Goal: Task Accomplishment & Management: Use online tool/utility

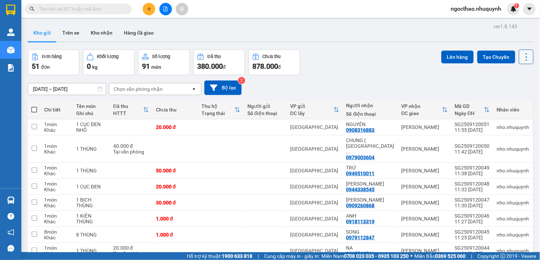
click at [524, 55] on icon at bounding box center [526, 57] width 10 height 10
click at [506, 99] on span "Làm mới" at bounding box center [509, 101] width 20 height 7
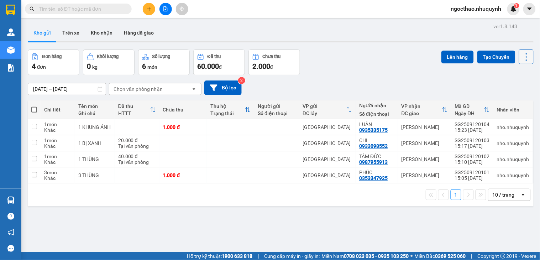
click at [521, 61] on icon at bounding box center [526, 57] width 10 height 10
click at [510, 100] on span "Làm mới" at bounding box center [509, 101] width 20 height 7
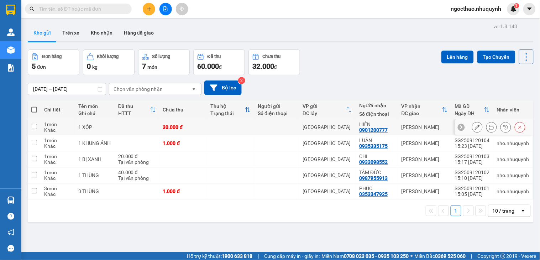
click at [489, 128] on button at bounding box center [491, 127] width 10 height 12
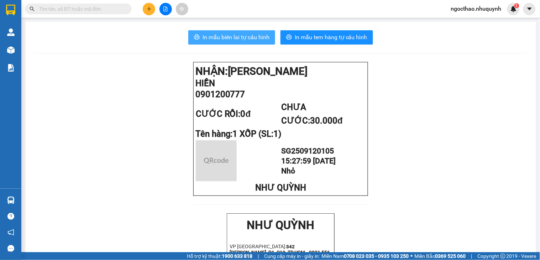
drag, startPoint x: 239, startPoint y: 37, endPoint x: 297, endPoint y: 46, distance: 58.7
click at [239, 37] on span "In mẫu biên lai tự cấu hình" at bounding box center [235, 37] width 67 height 9
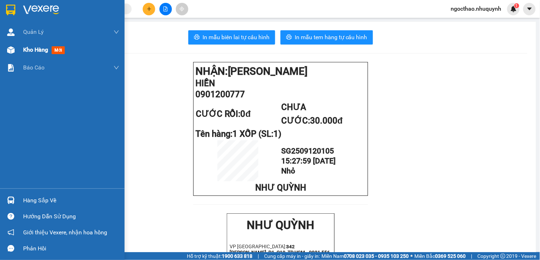
click at [25, 53] on span "Kho hàng" at bounding box center [35, 49] width 25 height 7
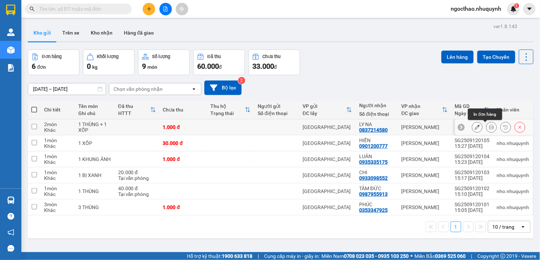
click at [489, 126] on icon at bounding box center [491, 127] width 5 height 5
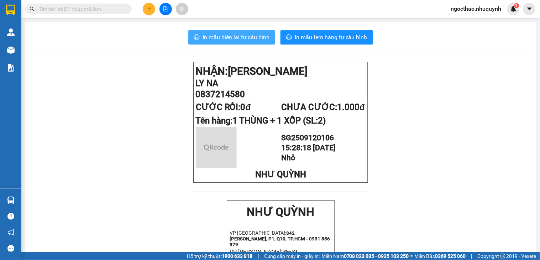
click at [233, 38] on span "In mẫu biên lai tự cấu hình" at bounding box center [235, 37] width 67 height 9
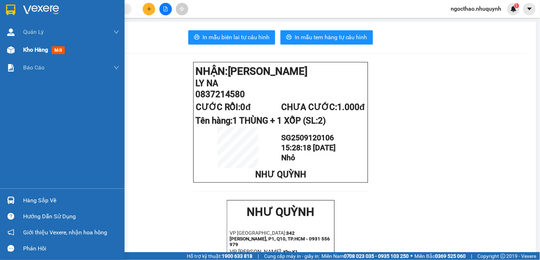
click at [23, 51] on span "Kho hàng" at bounding box center [35, 49] width 25 height 7
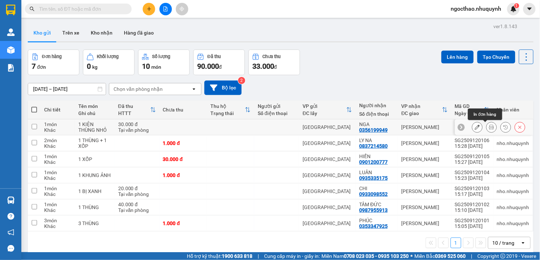
click at [489, 126] on icon at bounding box center [491, 127] width 5 height 5
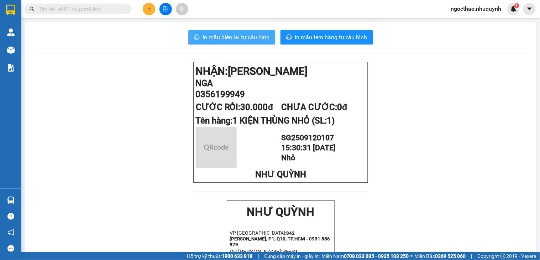
drag, startPoint x: 244, startPoint y: 33, endPoint x: 496, endPoint y: 69, distance: 254.4
click at [245, 33] on span "In mẫu biên lai tự cấu hình" at bounding box center [235, 37] width 67 height 9
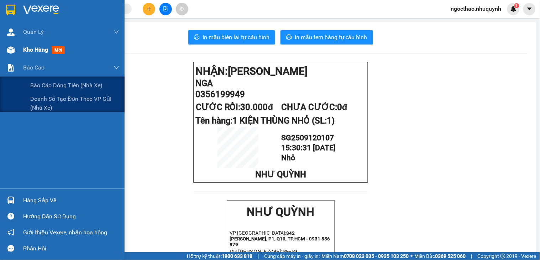
drag, startPoint x: 23, startPoint y: 60, endPoint x: 38, endPoint y: 51, distance: 17.6
click at [23, 60] on div "Báo cáo" at bounding box center [71, 68] width 96 height 18
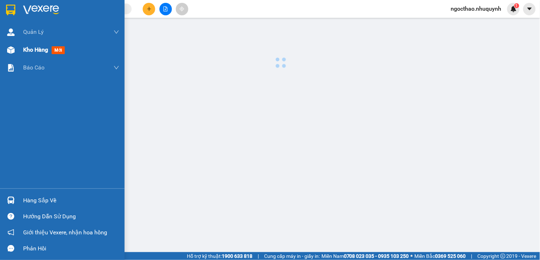
click at [38, 51] on span "Kho hàng" at bounding box center [35, 49] width 25 height 7
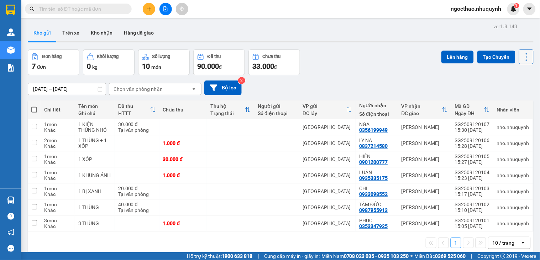
click at [521, 58] on icon at bounding box center [526, 57] width 10 height 10
click at [512, 103] on span "Làm mới" at bounding box center [509, 101] width 20 height 7
click at [521, 52] on icon at bounding box center [526, 57] width 10 height 10
click at [508, 102] on span "Làm mới" at bounding box center [509, 101] width 20 height 7
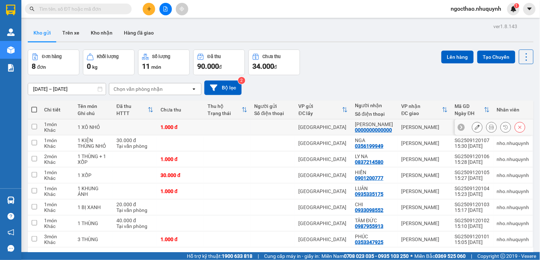
click at [487, 127] on button at bounding box center [491, 127] width 10 height 12
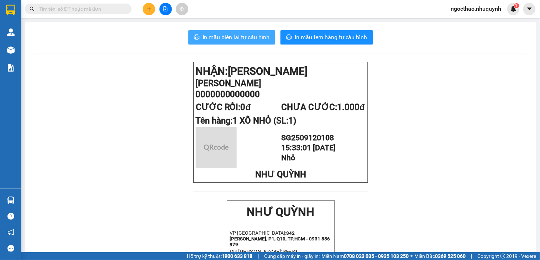
click at [254, 41] on span "In mẫu biên lai tự cấu hình" at bounding box center [235, 37] width 67 height 9
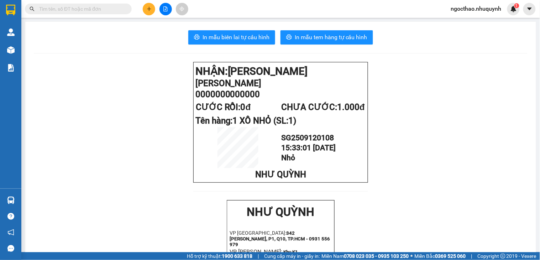
click at [23, 50] on main "In mẫu biên lai tự cấu hình In mẫu tem hàng tự cấu hình NHẬN: Phan Rang CAO VÕ …" at bounding box center [270, 126] width 540 height 252
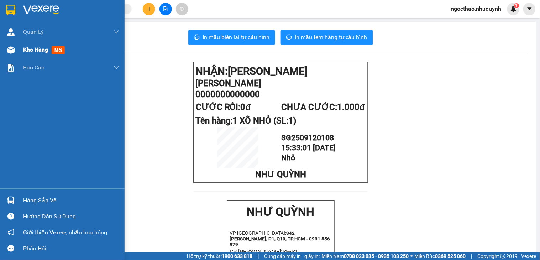
click at [27, 47] on span "Kho hàng" at bounding box center [35, 49] width 25 height 7
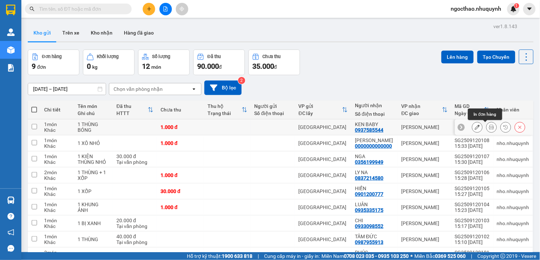
click at [489, 127] on icon at bounding box center [491, 127] width 5 height 5
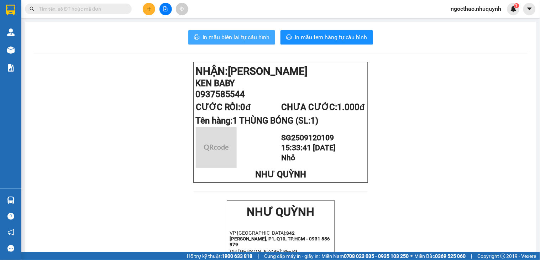
click at [214, 33] on span "In mẫu biên lai tự cấu hình" at bounding box center [235, 37] width 67 height 9
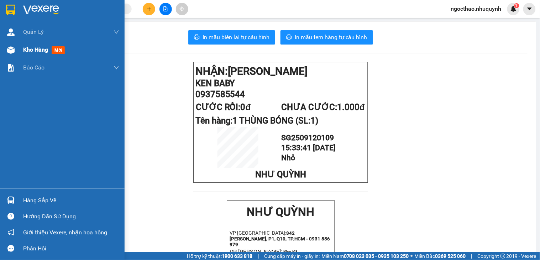
click at [15, 52] on div at bounding box center [11, 50] width 12 height 12
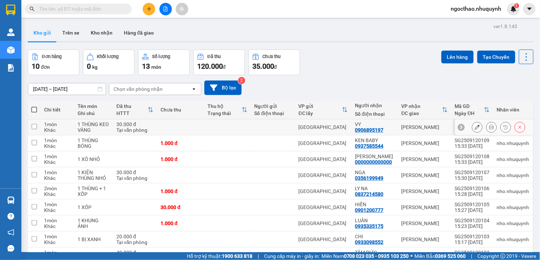
click at [489, 129] on icon at bounding box center [491, 127] width 5 height 5
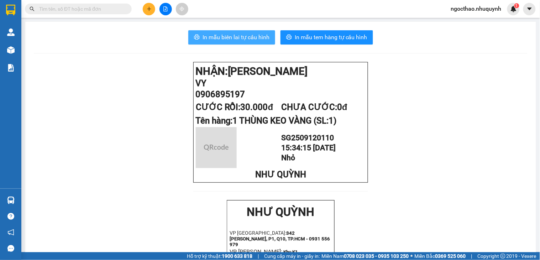
click at [247, 41] on span "In mẫu biên lai tự cấu hình" at bounding box center [235, 37] width 67 height 9
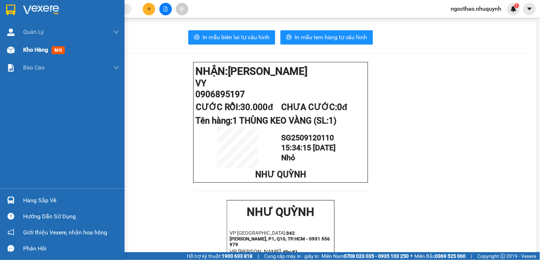
click at [39, 50] on span "Kho hàng" at bounding box center [35, 49] width 25 height 7
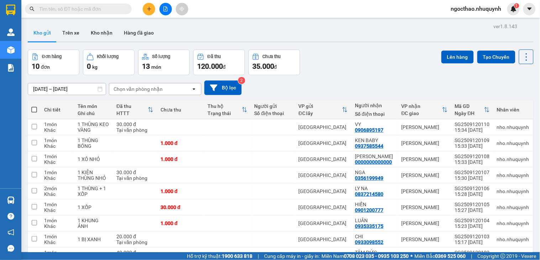
click at [509, 54] on div "Lên hàng Tạo Chuyến" at bounding box center [487, 56] width 92 height 15
click at [521, 54] on icon at bounding box center [526, 57] width 10 height 10
click at [509, 100] on span "Làm mới" at bounding box center [509, 101] width 20 height 7
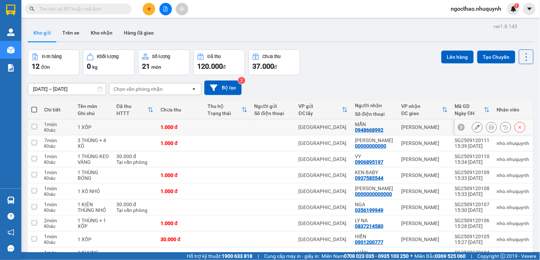
click at [489, 125] on icon at bounding box center [491, 127] width 5 height 5
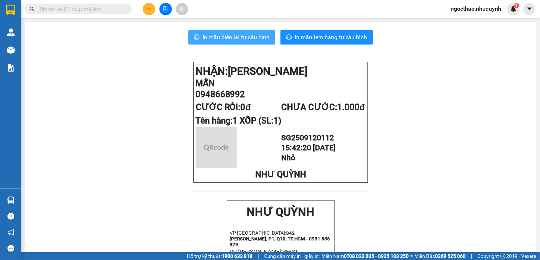
click at [202, 39] on span "In mẫu biên lai tự cấu hình" at bounding box center [235, 37] width 67 height 9
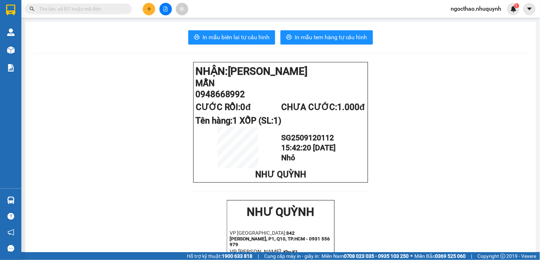
click at [23, 48] on main "In mẫu biên lai tự cấu hình In mẫu tem hàng tự cấu hình NHẬN: Phan Rang MẪN 094…" at bounding box center [270, 126] width 540 height 252
click at [22, 48] on main "In mẫu biên lai tự cấu hình In mẫu tem hàng tự cấu hình NHẬN: Phan Rang MẪN 094…" at bounding box center [270, 126] width 540 height 252
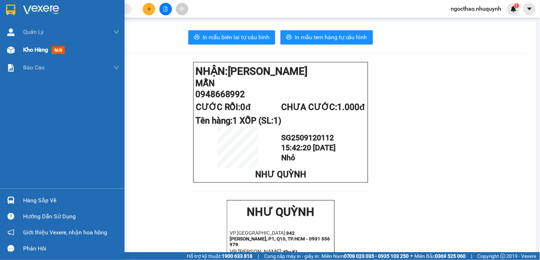
click at [21, 51] on div "Kho hàng mới" at bounding box center [62, 50] width 125 height 18
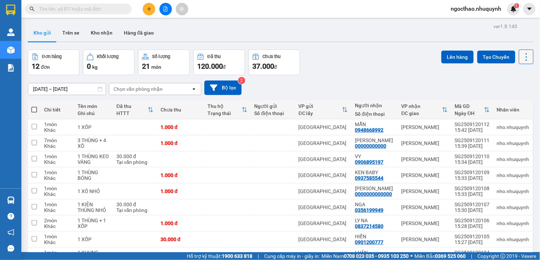
click at [525, 60] on icon at bounding box center [525, 56] width 1 height 7
click at [499, 100] on span "Làm mới" at bounding box center [509, 101] width 20 height 7
click at [525, 57] on icon at bounding box center [525, 56] width 1 height 7
click at [517, 101] on span "Làm mới" at bounding box center [509, 101] width 20 height 7
click at [522, 58] on icon at bounding box center [526, 57] width 10 height 10
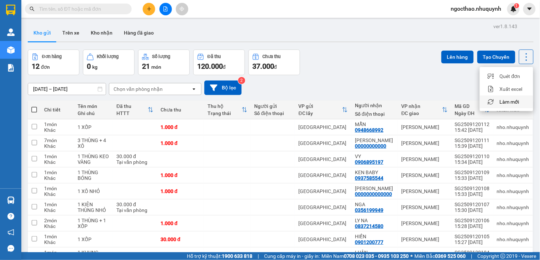
click at [504, 104] on span "Làm mới" at bounding box center [509, 101] width 20 height 7
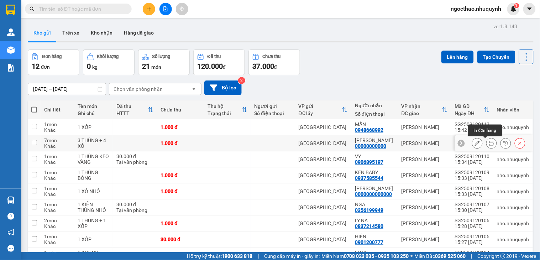
click at [489, 141] on icon at bounding box center [491, 143] width 5 height 5
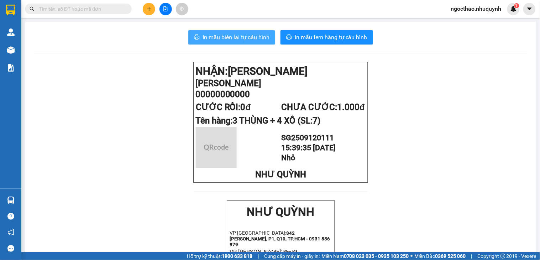
click at [232, 39] on span "In mẫu biên lai tự cấu hình" at bounding box center [235, 37] width 67 height 9
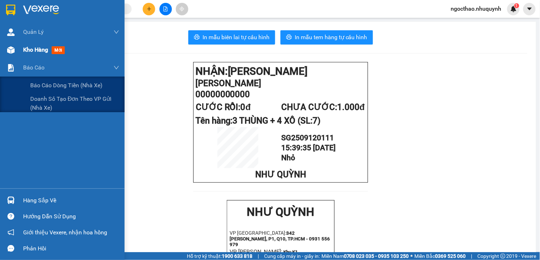
click at [21, 52] on div "Kho hàng mới" at bounding box center [62, 50] width 125 height 18
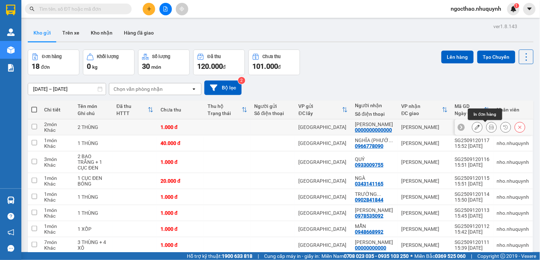
click at [489, 127] on icon at bounding box center [491, 127] width 5 height 5
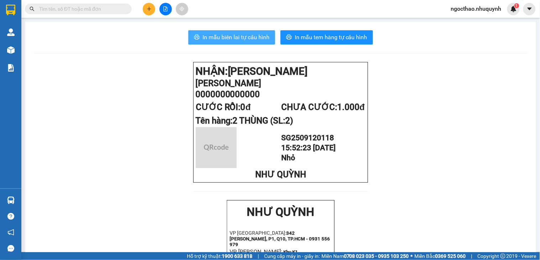
drag, startPoint x: 219, startPoint y: 37, endPoint x: 311, endPoint y: 68, distance: 96.4
click at [219, 37] on span "In mẫu biên lai tự cấu hình" at bounding box center [235, 37] width 67 height 9
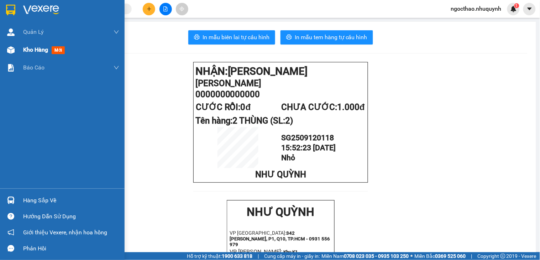
click at [29, 44] on div "Kho hàng mới" at bounding box center [71, 50] width 96 height 18
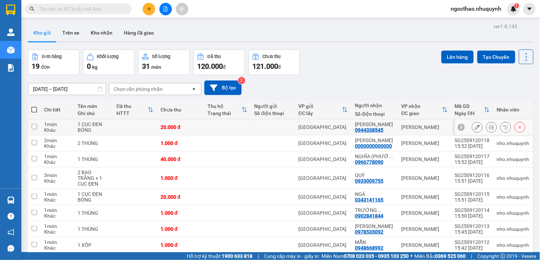
click at [489, 128] on icon at bounding box center [491, 127] width 5 height 5
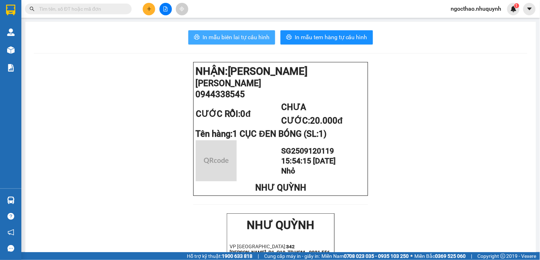
drag, startPoint x: 241, startPoint y: 33, endPoint x: 259, endPoint y: 33, distance: 18.1
click at [241, 33] on span "In mẫu biên lai tự cấu hình" at bounding box center [235, 37] width 67 height 9
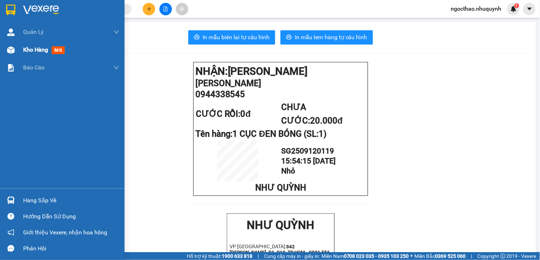
click at [41, 52] on span "Kho hàng" at bounding box center [35, 49] width 25 height 7
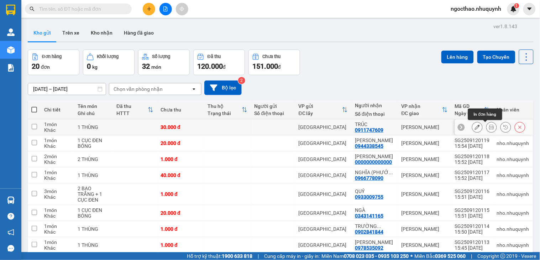
click at [486, 127] on button at bounding box center [491, 127] width 10 height 12
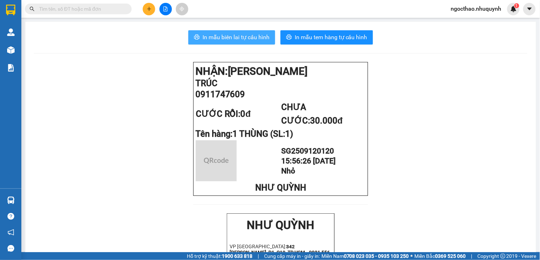
click at [256, 43] on button "In mẫu biên lai tự cấu hình" at bounding box center [231, 37] width 87 height 14
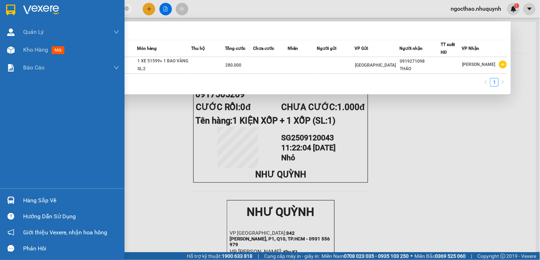
drag, startPoint x: 16, startPoint y: 185, endPoint x: 67, endPoint y: 140, distance: 68.3
click at [17, 184] on div "Quản [PERSON_NAME] lý khách hàng Quản lý khách hàng mới Kho hàng mới Báo cáo Bá…" at bounding box center [62, 105] width 125 height 165
drag, startPoint x: 26, startPoint y: 81, endPoint x: 30, endPoint y: 79, distance: 3.8
click at [30, 79] on div "Quản [PERSON_NAME] lý khách hàng Quản lý khách hàng mới Kho hàng mới Báo cáo Bá…" at bounding box center [62, 105] width 125 height 165
click at [35, 76] on div "Báo cáo dòng tiền (nhà xe)" at bounding box center [74, 85] width 89 height 18
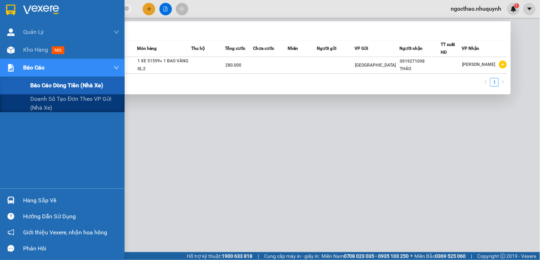
drag, startPoint x: 85, startPoint y: 90, endPoint x: 126, endPoint y: 87, distance: 41.4
click at [85, 90] on div "Báo cáo dòng tiền (nhà xe)" at bounding box center [74, 85] width 89 height 18
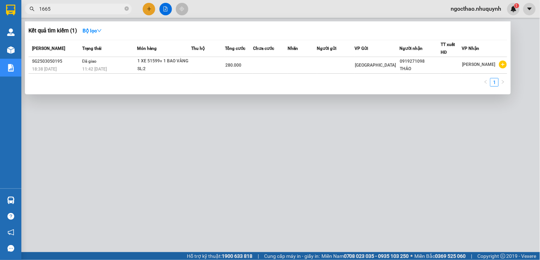
click at [333, 121] on div at bounding box center [270, 130] width 540 height 260
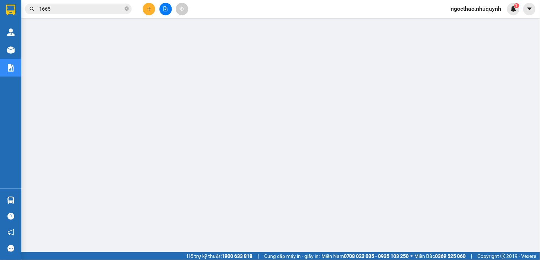
scroll to position [36, 0]
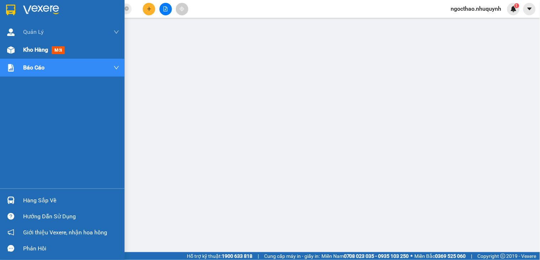
click at [38, 42] on div "Kho hàng mới" at bounding box center [71, 50] width 96 height 18
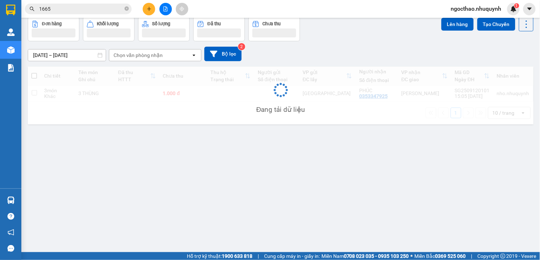
scroll to position [33, 0]
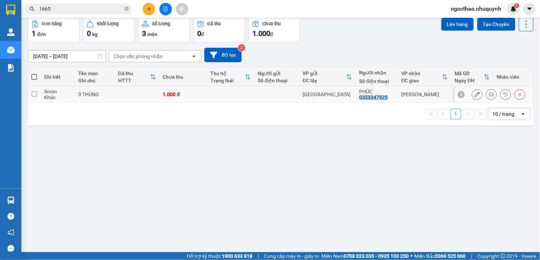
click at [486, 94] on button at bounding box center [491, 94] width 10 height 12
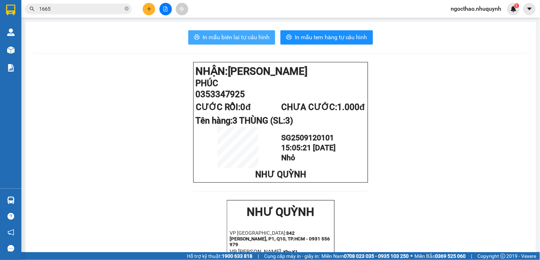
click at [225, 40] on span "In mẫu biên lai tự cấu hình" at bounding box center [235, 37] width 67 height 9
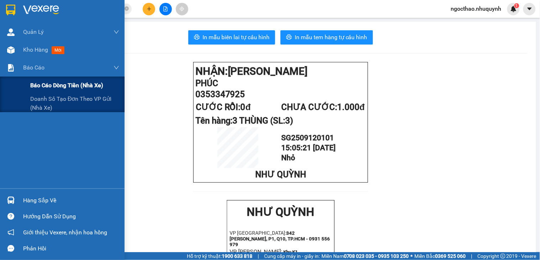
drag, startPoint x: 37, startPoint y: 81, endPoint x: 91, endPoint y: 87, distance: 54.8
click at [37, 81] on span "Báo cáo dòng tiền (nhà xe)" at bounding box center [66, 85] width 73 height 9
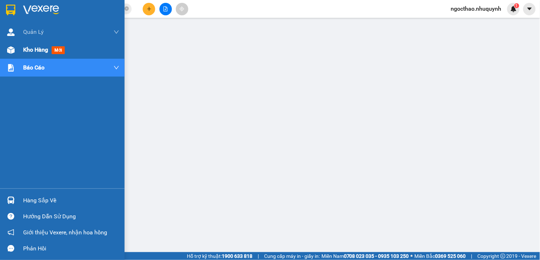
click at [29, 51] on span "Kho hàng" at bounding box center [35, 49] width 25 height 7
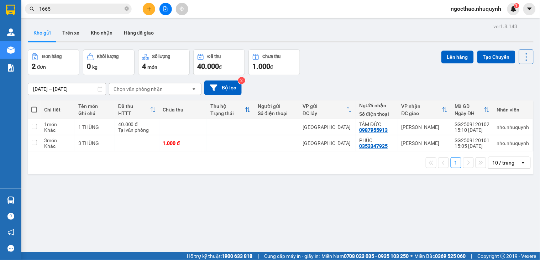
drag, startPoint x: 470, startPoint y: 189, endPoint x: 469, endPoint y: 186, distance: 3.6
click at [470, 189] on div "ver 1.8.143 Kho gửi Trên xe Kho nhận Hàng đã giao Đơn hàng 2 đơn Khối lượng 0 k…" at bounding box center [280, 151] width 511 height 260
click at [486, 130] on button at bounding box center [491, 127] width 10 height 12
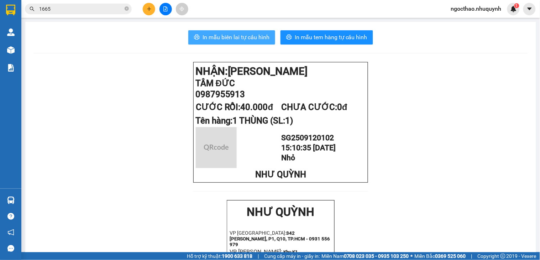
click at [237, 42] on button "In mẫu biên lai tự cấu hình" at bounding box center [231, 37] width 87 height 14
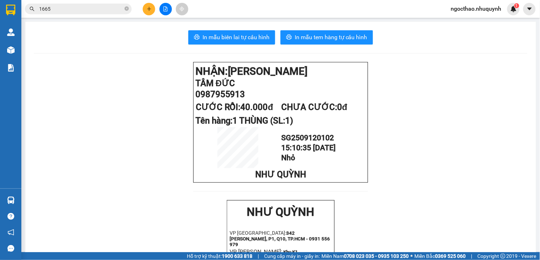
drag, startPoint x: 99, startPoint y: 99, endPoint x: 105, endPoint y: 96, distance: 6.7
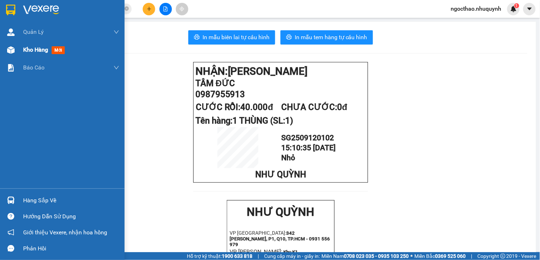
click at [21, 48] on div "Kho hàng mới" at bounding box center [62, 50] width 125 height 18
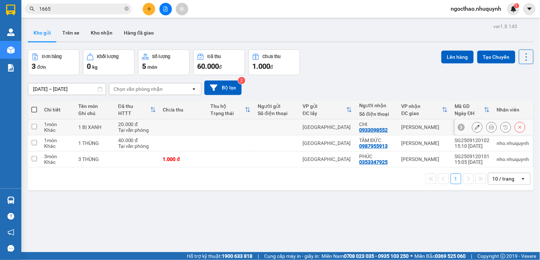
click at [489, 127] on icon at bounding box center [491, 127] width 5 height 5
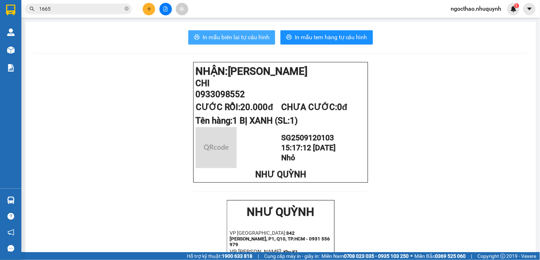
drag, startPoint x: 260, startPoint y: 38, endPoint x: 406, endPoint y: 68, distance: 149.0
click at [260, 38] on span "In mẫu biên lai tự cấu hình" at bounding box center [235, 37] width 67 height 9
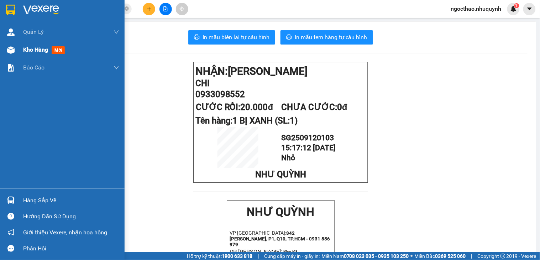
click at [40, 50] on span "Kho hàng" at bounding box center [35, 49] width 25 height 7
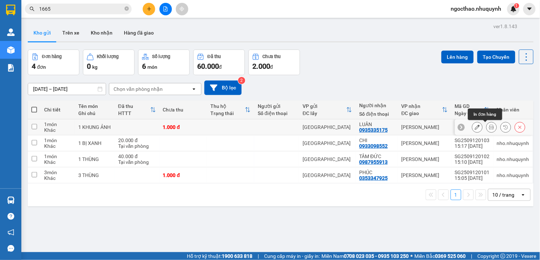
click at [489, 128] on icon at bounding box center [491, 127] width 5 height 5
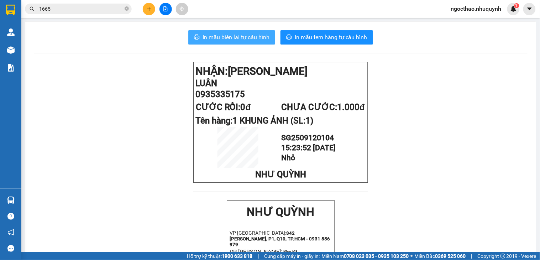
click at [252, 37] on span "In mẫu biên lai tự cấu hình" at bounding box center [235, 37] width 67 height 9
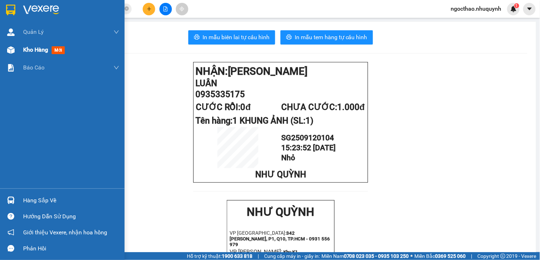
click at [33, 46] on span "Kho hàng" at bounding box center [35, 49] width 25 height 7
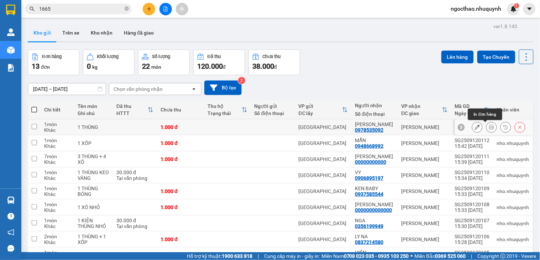
click at [488, 125] on button at bounding box center [491, 127] width 10 height 12
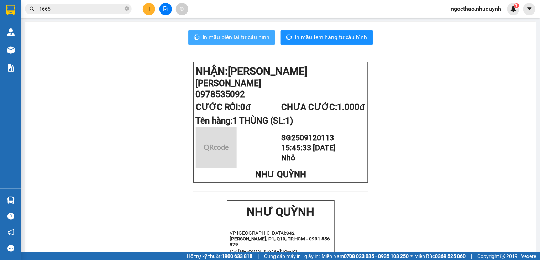
click at [247, 33] on span "In mẫu biên lai tự cấu hình" at bounding box center [235, 37] width 67 height 9
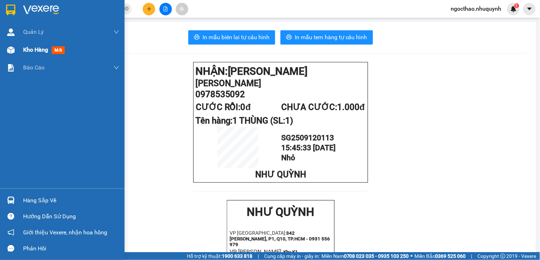
click at [29, 49] on span "Kho hàng" at bounding box center [35, 49] width 25 height 7
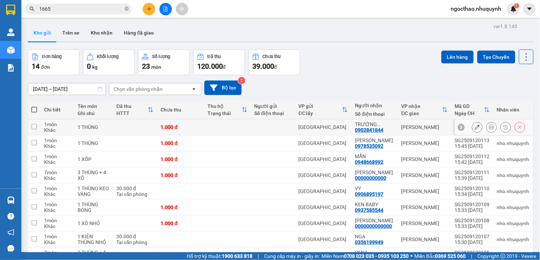
click at [489, 126] on icon at bounding box center [491, 127] width 5 height 5
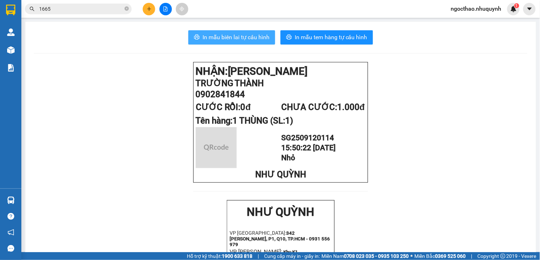
drag, startPoint x: 240, startPoint y: 37, endPoint x: 539, endPoint y: 168, distance: 326.1
click at [240, 37] on span "In mẫu biên lai tự cấu hình" at bounding box center [235, 37] width 67 height 9
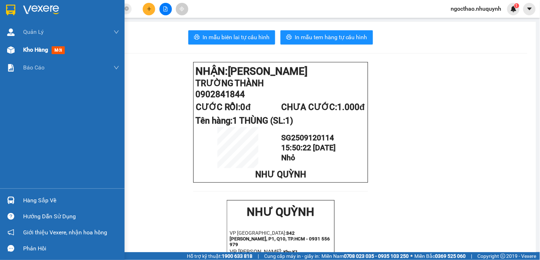
click at [20, 45] on div "Kho hàng mới" at bounding box center [62, 50] width 125 height 18
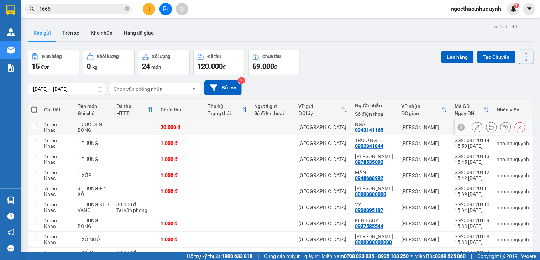
click at [489, 127] on icon at bounding box center [491, 127] width 5 height 5
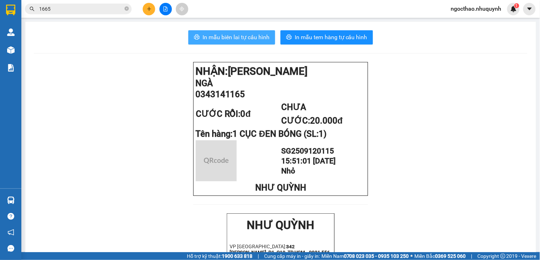
drag, startPoint x: 237, startPoint y: 34, endPoint x: 390, endPoint y: 86, distance: 161.9
click at [239, 35] on span "In mẫu biên lai tự cấu hình" at bounding box center [235, 37] width 67 height 9
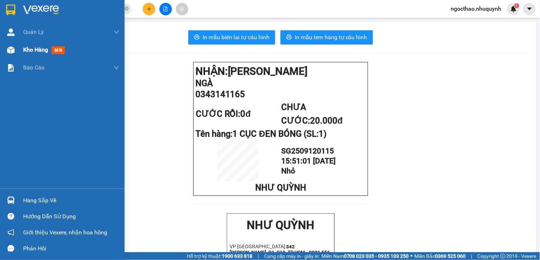
click at [24, 51] on span "Kho hàng" at bounding box center [35, 49] width 25 height 7
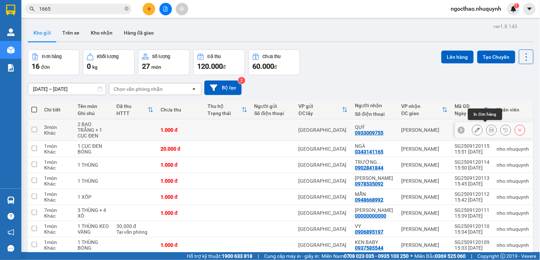
click at [489, 127] on icon at bounding box center [491, 129] width 5 height 5
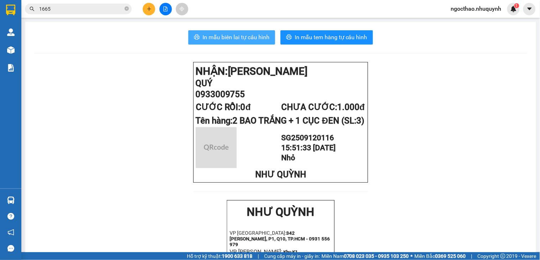
click at [229, 37] on span "In mẫu biên lai tự cấu hình" at bounding box center [235, 37] width 67 height 9
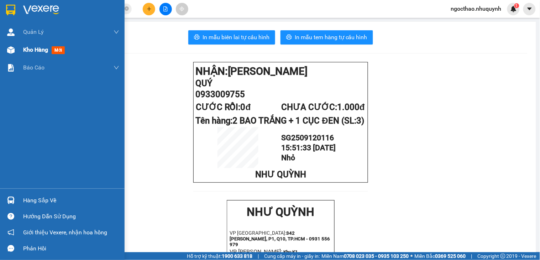
click at [36, 50] on span "Kho hàng" at bounding box center [35, 49] width 25 height 7
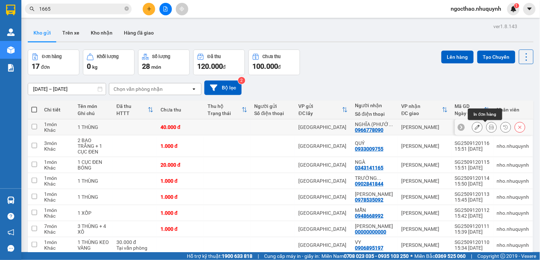
click at [489, 127] on icon at bounding box center [491, 127] width 5 height 5
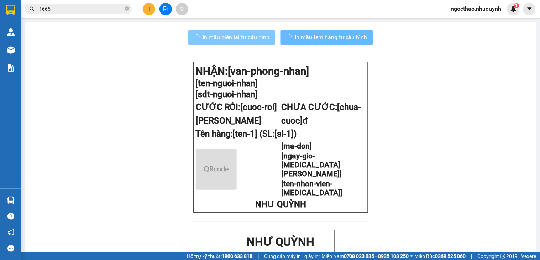
click at [219, 44] on button "In mẫu biên lai tự cấu hình" at bounding box center [231, 37] width 87 height 14
click at [241, 38] on span "In mẫu biên lai tự cấu hình" at bounding box center [235, 37] width 67 height 9
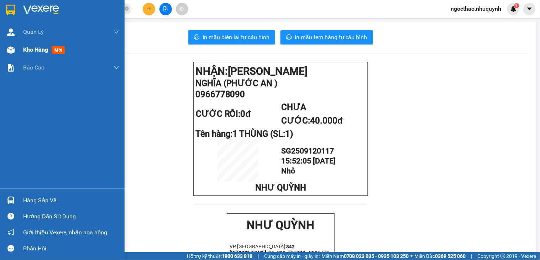
click at [19, 46] on div "Kho hàng mới" at bounding box center [62, 50] width 125 height 18
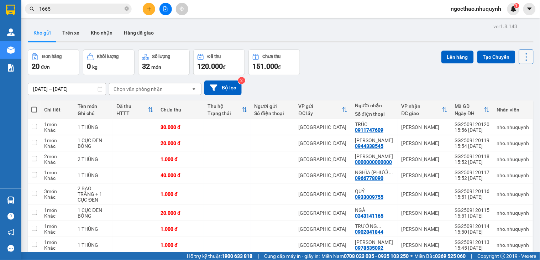
click at [521, 60] on icon at bounding box center [526, 57] width 10 height 10
click at [509, 102] on span "Làm mới" at bounding box center [509, 101] width 20 height 7
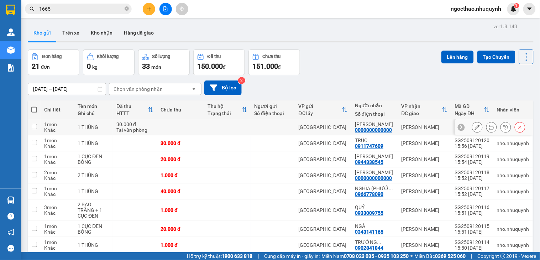
click at [489, 129] on icon at bounding box center [491, 127] width 5 height 5
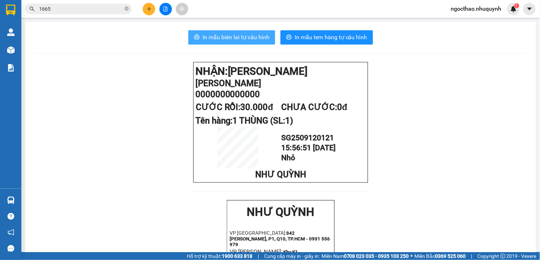
click at [250, 40] on span "In mẫu biên lai tự cấu hình" at bounding box center [235, 37] width 67 height 9
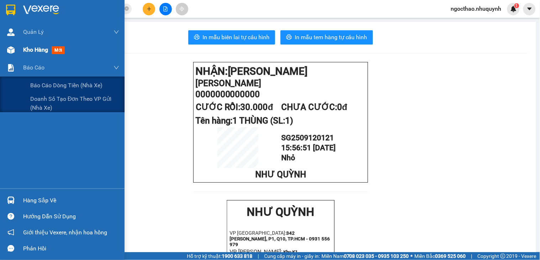
click at [38, 50] on span "Kho hàng" at bounding box center [35, 49] width 25 height 7
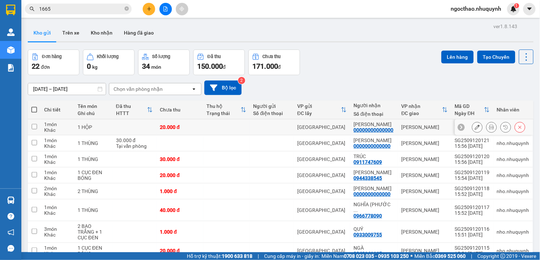
click at [486, 128] on button at bounding box center [491, 127] width 10 height 12
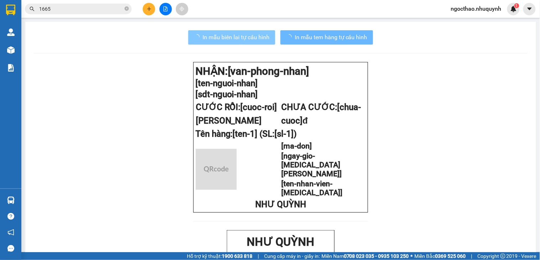
click at [231, 34] on span "In mẫu biên lai tự cấu hình" at bounding box center [235, 37] width 67 height 9
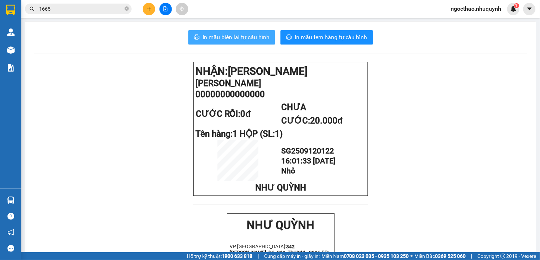
click at [250, 39] on span "In mẫu biên lai tự cấu hình" at bounding box center [235, 37] width 67 height 9
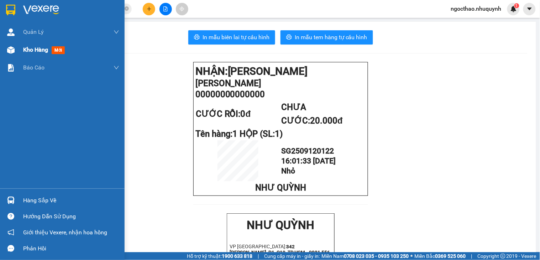
click at [18, 46] on div "Kho hàng mới" at bounding box center [62, 50] width 125 height 18
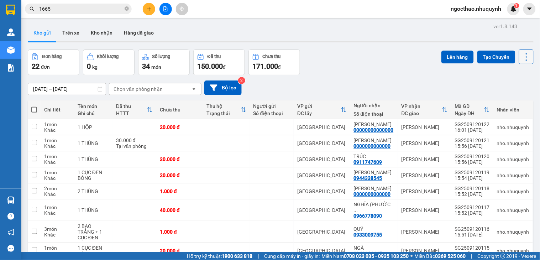
drag, startPoint x: 526, startPoint y: 52, endPoint x: 517, endPoint y: 58, distance: 11.1
click at [525, 52] on button at bounding box center [526, 56] width 15 height 15
click at [511, 99] on span "Làm mới" at bounding box center [509, 101] width 20 height 7
click at [521, 58] on icon at bounding box center [526, 57] width 10 height 10
click at [517, 99] on span "Làm mới" at bounding box center [509, 101] width 20 height 7
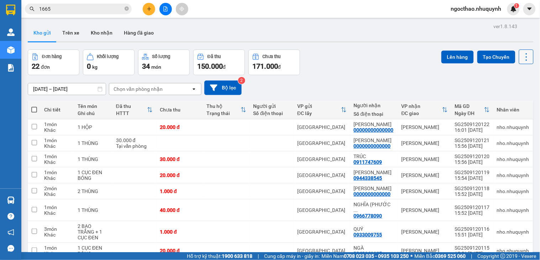
click at [521, 60] on icon at bounding box center [526, 57] width 10 height 10
click at [510, 100] on span "Làm mới" at bounding box center [509, 101] width 20 height 7
click at [489, 125] on icon at bounding box center [491, 127] width 5 height 5
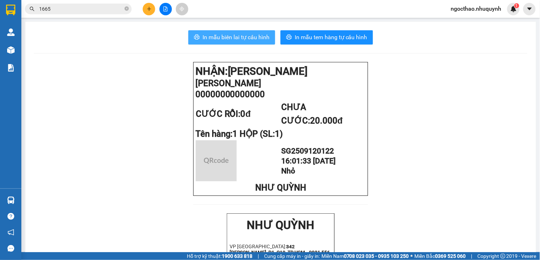
click at [260, 38] on span "In mẫu biên lai tự cấu hình" at bounding box center [235, 37] width 67 height 9
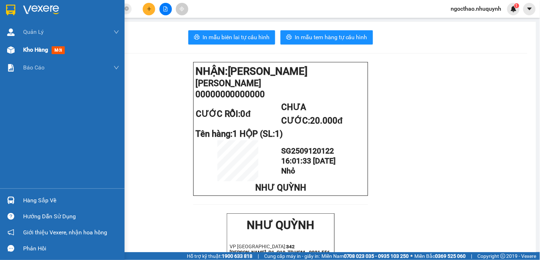
click at [31, 56] on div "Kho hàng mới" at bounding box center [71, 50] width 96 height 18
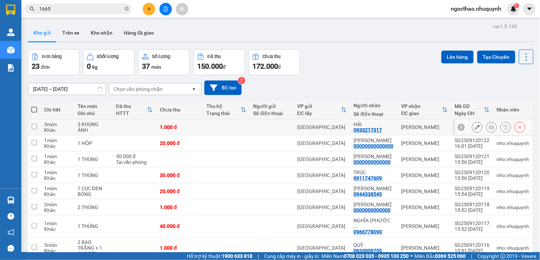
click at [486, 130] on button at bounding box center [491, 127] width 10 height 12
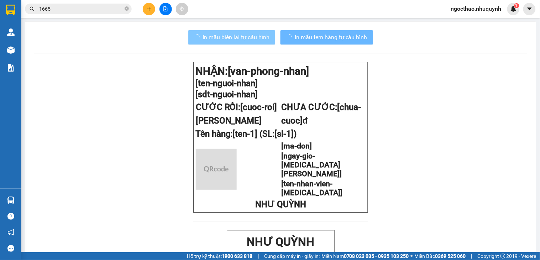
click at [245, 36] on span "In mẫu biên lai tự cấu hình" at bounding box center [235, 37] width 67 height 9
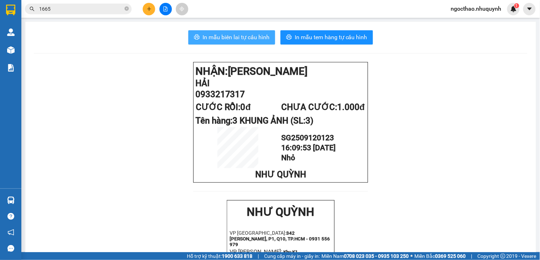
click at [254, 40] on span "In mẫu biên lai tự cấu hình" at bounding box center [235, 37] width 67 height 9
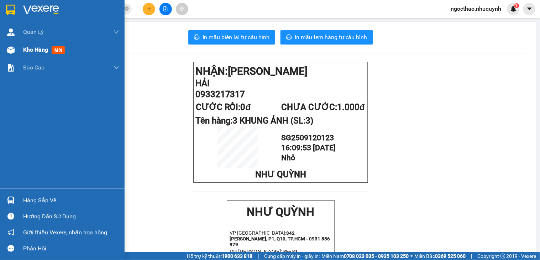
click at [33, 47] on span "Kho hàng" at bounding box center [35, 49] width 25 height 7
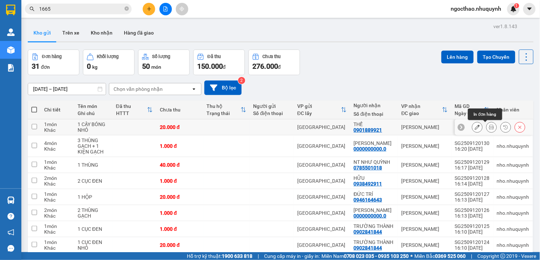
click at [489, 127] on icon at bounding box center [491, 127] width 5 height 5
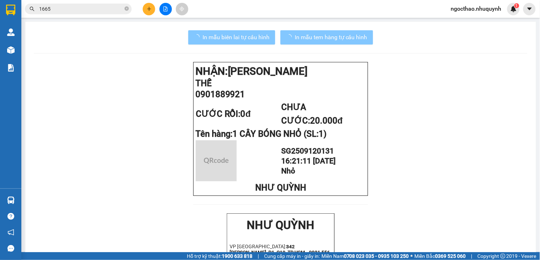
drag, startPoint x: 250, startPoint y: 33, endPoint x: 279, endPoint y: 44, distance: 30.9
click at [250, 33] on span "In mẫu biên lai tự cấu hình" at bounding box center [235, 37] width 67 height 9
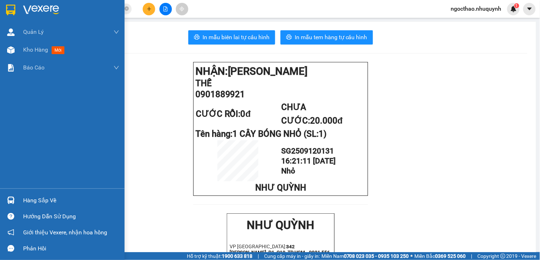
drag, startPoint x: 19, startPoint y: 57, endPoint x: 113, endPoint y: 1, distance: 109.3
click at [20, 57] on div "Kho hàng mới" at bounding box center [62, 50] width 125 height 18
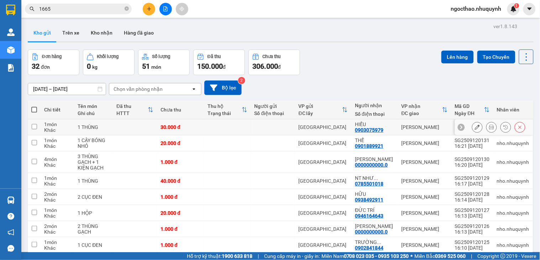
click at [478, 122] on div at bounding box center [498, 127] width 53 height 11
click at [489, 127] on icon at bounding box center [491, 127] width 5 height 5
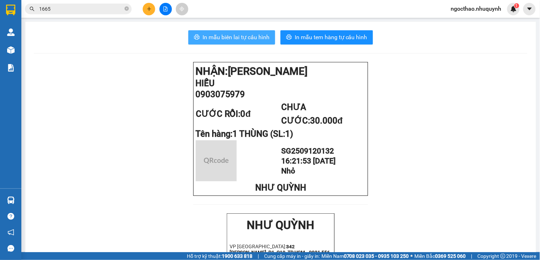
click at [225, 38] on span "In mẫu biên lai tự cấu hình" at bounding box center [235, 37] width 67 height 9
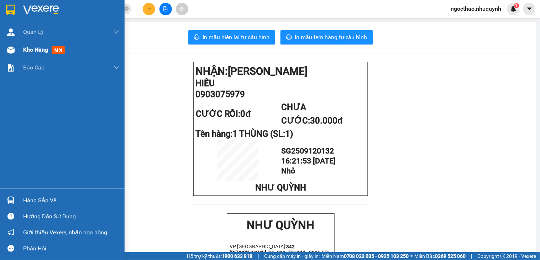
click at [41, 41] on div "Kho hàng mới" at bounding box center [71, 50] width 96 height 18
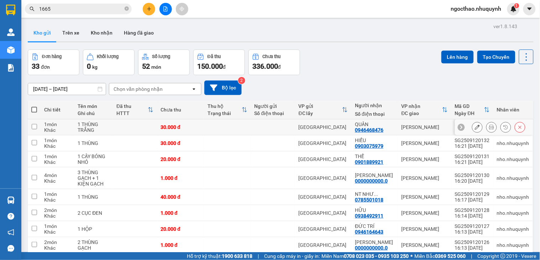
click at [492, 126] on div at bounding box center [498, 127] width 53 height 11
click at [489, 126] on icon at bounding box center [491, 127] width 5 height 5
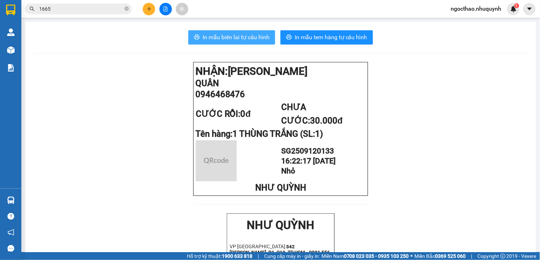
click at [261, 41] on span "In mẫu biên lai tự cấu hình" at bounding box center [235, 37] width 67 height 9
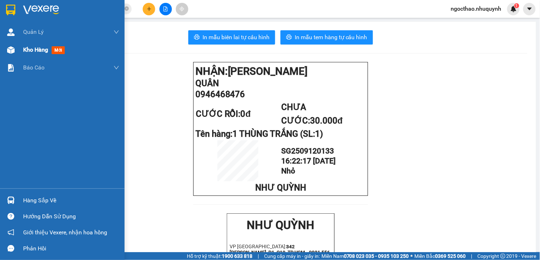
click at [23, 55] on div "Kho hàng mới" at bounding box center [71, 50] width 96 height 18
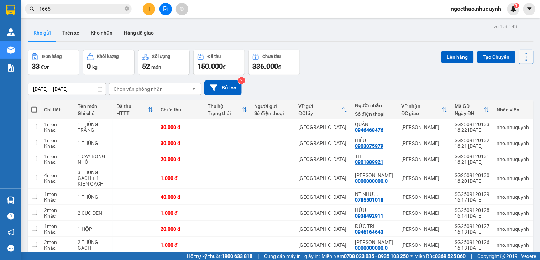
click at [521, 62] on icon at bounding box center [526, 57] width 10 height 10
click at [512, 104] on span "Làm mới" at bounding box center [509, 101] width 20 height 7
click at [522, 58] on icon at bounding box center [526, 57] width 10 height 10
click at [516, 102] on span "Làm mới" at bounding box center [509, 101] width 20 height 7
click at [522, 60] on icon at bounding box center [526, 57] width 10 height 10
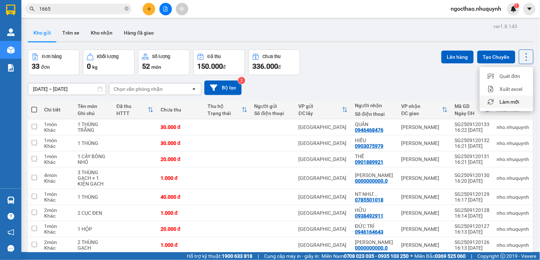
click at [510, 100] on span "Làm mới" at bounding box center [509, 101] width 20 height 7
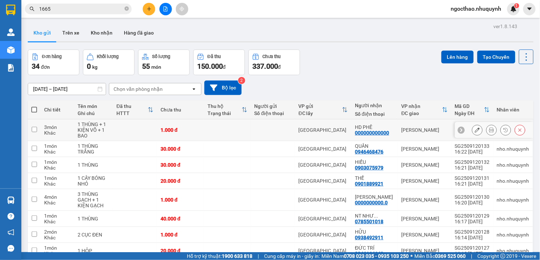
click at [486, 127] on button at bounding box center [491, 130] width 10 height 12
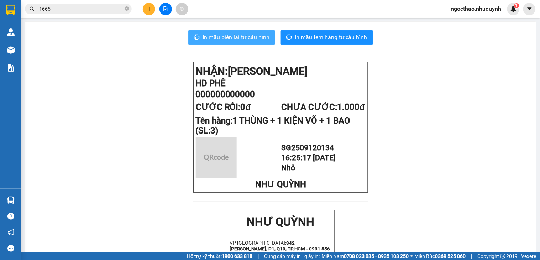
click at [240, 36] on span "In mẫu biên lai tự cấu hình" at bounding box center [235, 37] width 67 height 9
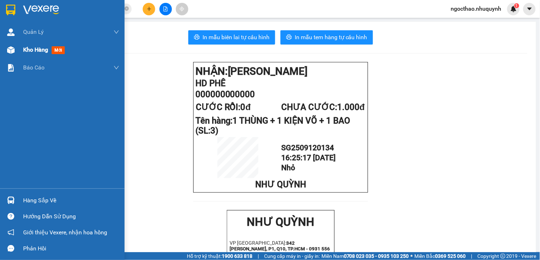
click at [19, 47] on div "Kho hàng mới" at bounding box center [62, 50] width 125 height 18
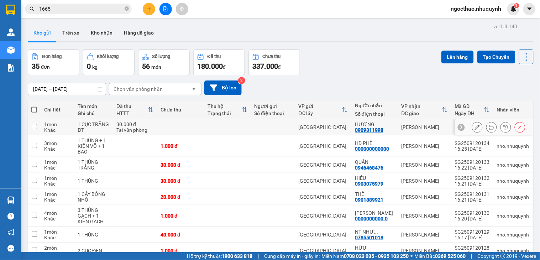
click at [489, 129] on icon at bounding box center [491, 127] width 5 height 5
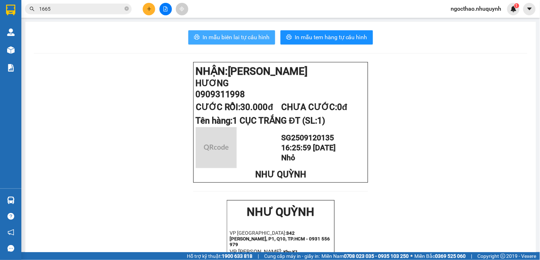
drag, startPoint x: 222, startPoint y: 40, endPoint x: 539, endPoint y: 131, distance: 330.0
click at [226, 41] on span "In mẫu biên lai tự cấu hình" at bounding box center [235, 37] width 67 height 9
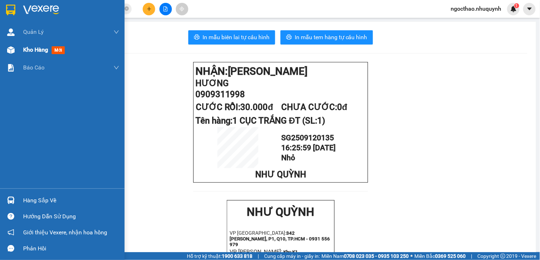
click at [25, 54] on div "Kho hàng mới" at bounding box center [45, 49] width 44 height 9
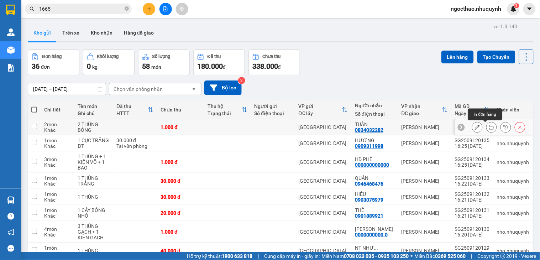
click at [489, 128] on icon at bounding box center [491, 127] width 5 height 5
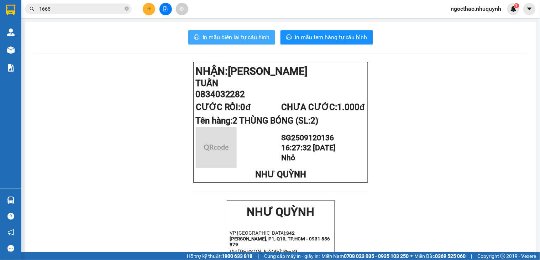
drag, startPoint x: 211, startPoint y: 36, endPoint x: 539, endPoint y: 128, distance: 341.2
click at [213, 36] on span "In mẫu biên lai tự cấu hình" at bounding box center [235, 37] width 67 height 9
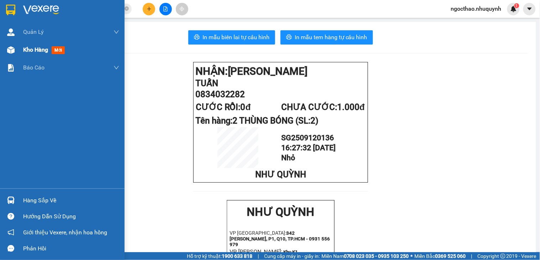
click at [27, 52] on span "Kho hàng" at bounding box center [35, 49] width 25 height 7
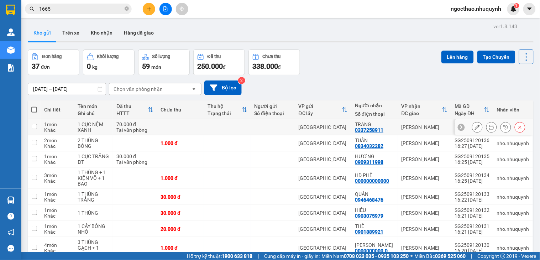
click at [486, 131] on button at bounding box center [491, 127] width 10 height 12
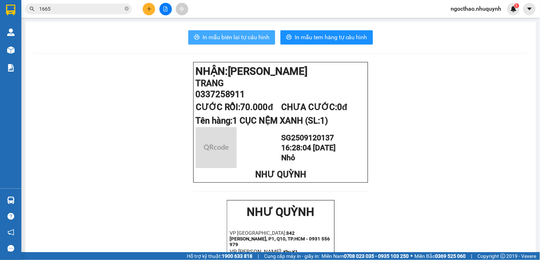
click at [225, 41] on span "In mẫu biên lai tự cấu hình" at bounding box center [235, 37] width 67 height 9
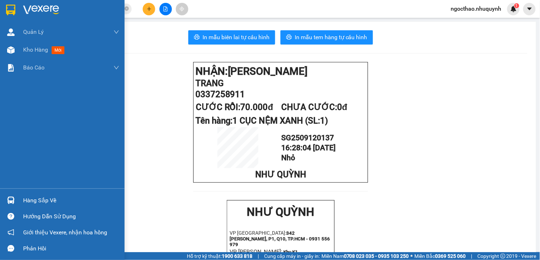
click at [25, 50] on span "Kho hàng" at bounding box center [35, 49] width 25 height 7
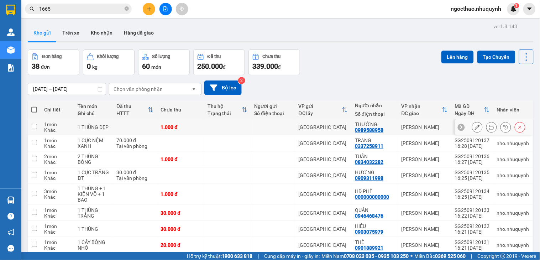
click at [489, 126] on icon at bounding box center [491, 127] width 5 height 5
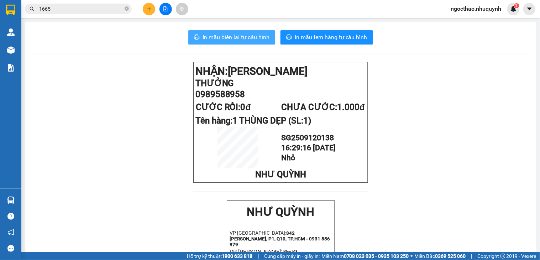
click at [261, 37] on span "In mẫu biên lai tự cấu hình" at bounding box center [235, 37] width 67 height 9
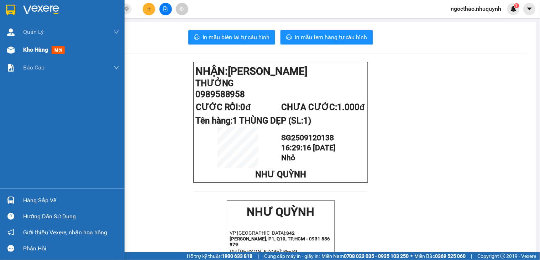
click at [6, 52] on div at bounding box center [11, 50] width 12 height 12
click at [39, 51] on span "Kho hàng" at bounding box center [35, 49] width 25 height 7
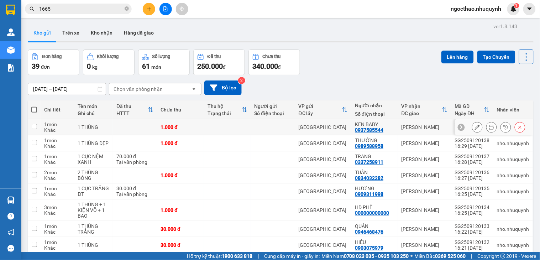
click at [486, 128] on button at bounding box center [491, 127] width 10 height 12
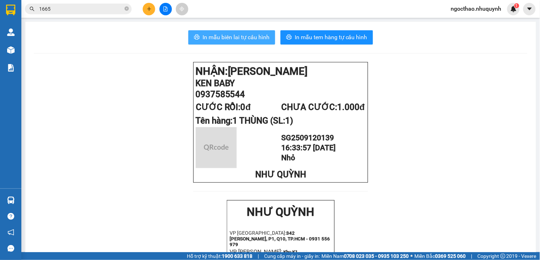
click at [258, 38] on span "In mẫu biên lai tự cấu hình" at bounding box center [235, 37] width 67 height 9
click at [232, 38] on span "In mẫu biên lai tự cấu hình" at bounding box center [235, 37] width 67 height 9
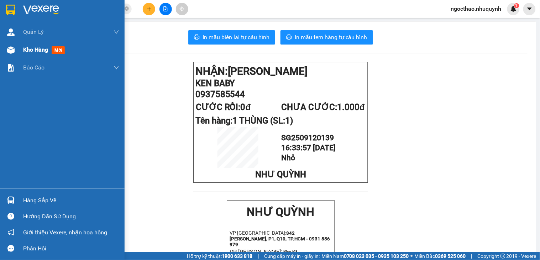
click at [13, 48] on img at bounding box center [10, 49] width 7 height 7
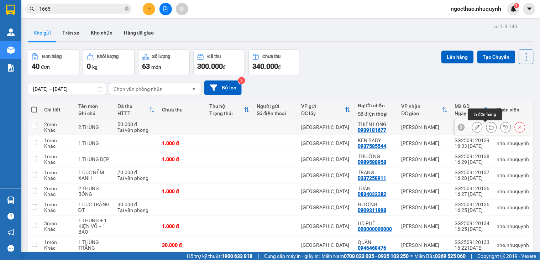
click at [489, 125] on icon at bounding box center [491, 127] width 5 height 5
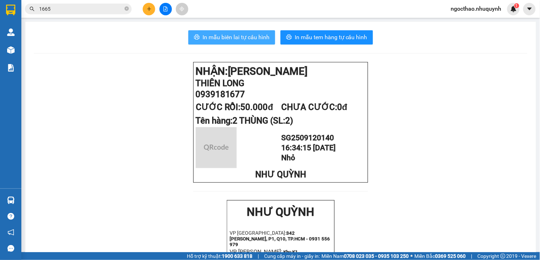
click at [255, 43] on button "In mẫu biên lai tự cấu hình" at bounding box center [231, 37] width 87 height 14
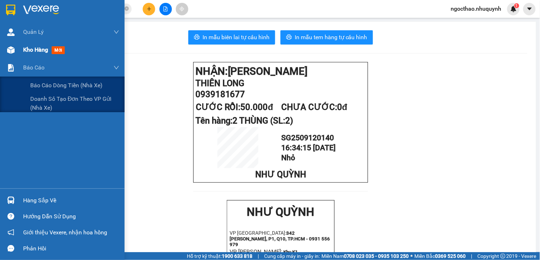
click at [45, 50] on span "Kho hàng" at bounding box center [35, 49] width 25 height 7
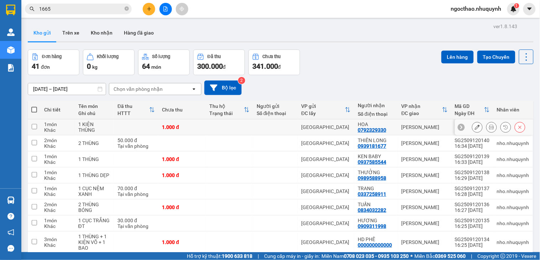
click at [489, 127] on icon at bounding box center [491, 127] width 5 height 5
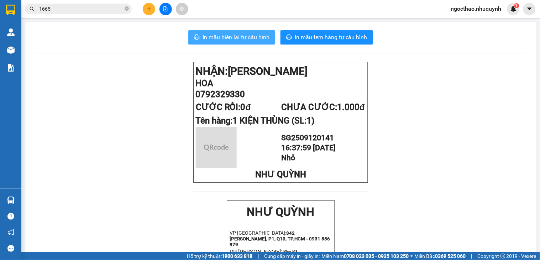
click at [237, 41] on span "In mẫu biên lai tự cấu hình" at bounding box center [235, 37] width 67 height 9
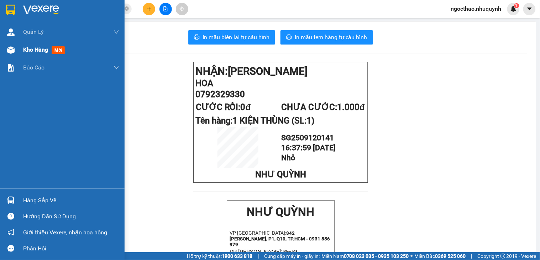
click at [43, 41] on div "Kho hàng mới" at bounding box center [71, 50] width 96 height 18
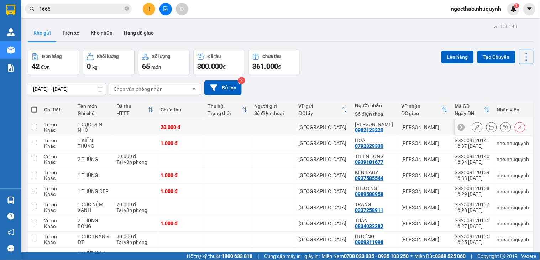
click at [489, 126] on icon at bounding box center [491, 127] width 5 height 5
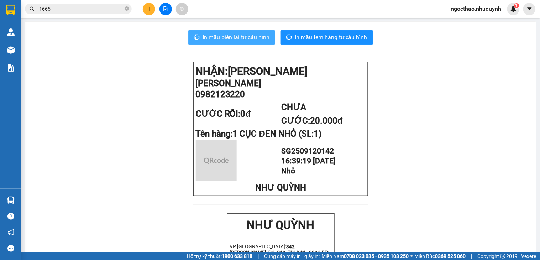
drag, startPoint x: 223, startPoint y: 27, endPoint x: 227, endPoint y: 32, distance: 6.6
drag, startPoint x: 227, startPoint y: 32, endPoint x: 410, endPoint y: 77, distance: 188.6
click at [227, 32] on button "In mẫu biên lai tự cấu hình" at bounding box center [231, 37] width 87 height 14
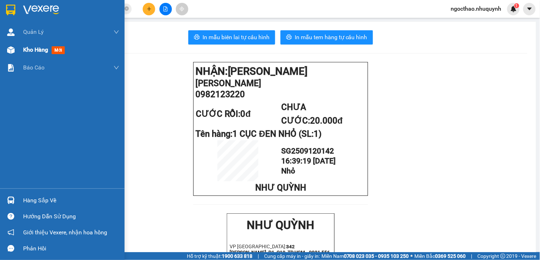
click at [45, 53] on span "Kho hàng" at bounding box center [35, 49] width 25 height 7
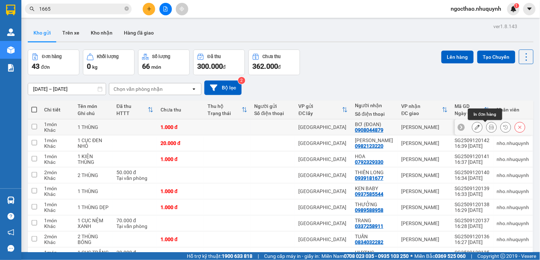
click at [489, 127] on icon at bounding box center [491, 127] width 5 height 5
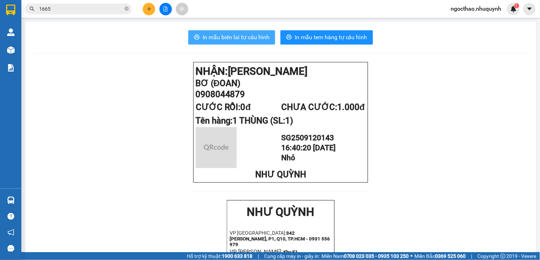
drag, startPoint x: 243, startPoint y: 36, endPoint x: 494, endPoint y: 126, distance: 266.5
click at [243, 36] on span "In mẫu biên lai tự cấu hình" at bounding box center [235, 37] width 67 height 9
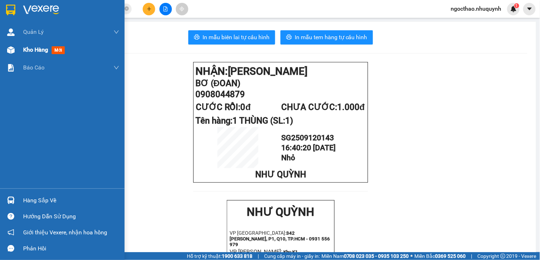
click at [22, 54] on div "Kho hàng mới" at bounding box center [62, 50] width 125 height 18
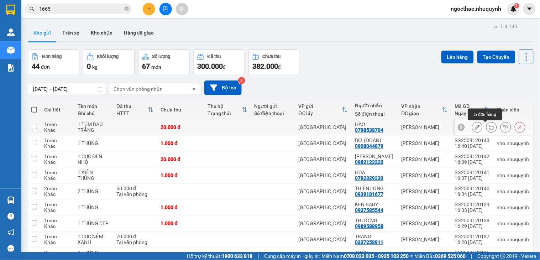
click at [487, 131] on button at bounding box center [491, 127] width 10 height 12
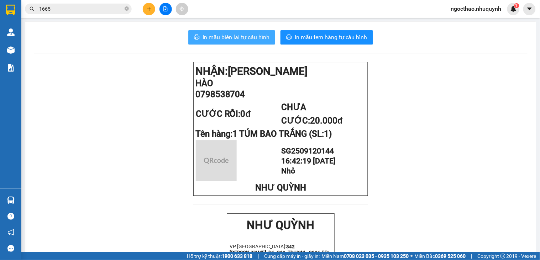
click at [247, 36] on span "In mẫu biên lai tự cấu hình" at bounding box center [235, 37] width 67 height 9
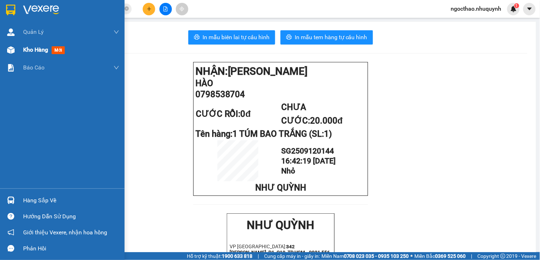
click at [27, 44] on div "Kho hàng mới" at bounding box center [71, 50] width 96 height 18
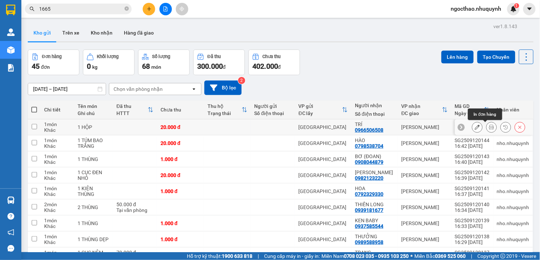
click at [488, 127] on button at bounding box center [491, 127] width 10 height 12
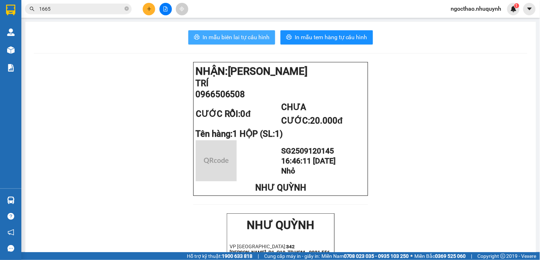
click at [215, 39] on span "In mẫu biên lai tự cấu hình" at bounding box center [235, 37] width 67 height 9
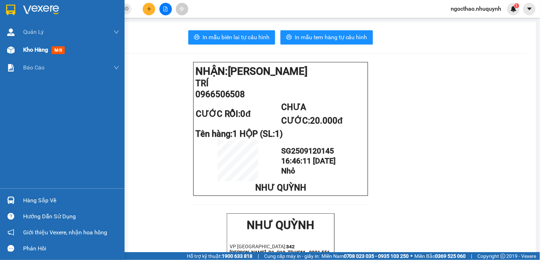
click at [28, 58] on div "Kho hàng mới" at bounding box center [71, 50] width 96 height 18
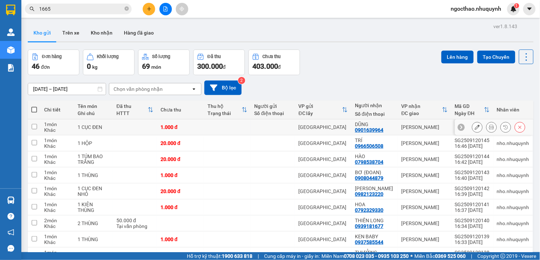
click at [486, 131] on div at bounding box center [491, 127] width 11 height 11
click at [489, 128] on icon at bounding box center [491, 127] width 5 height 5
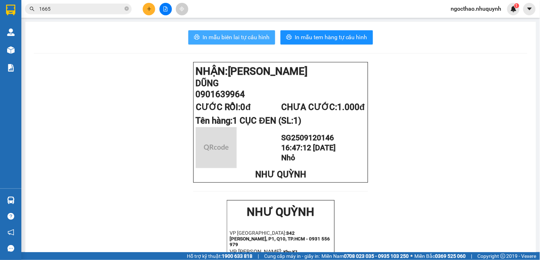
click at [258, 36] on span "In mẫu biên lai tự cấu hình" at bounding box center [235, 37] width 67 height 9
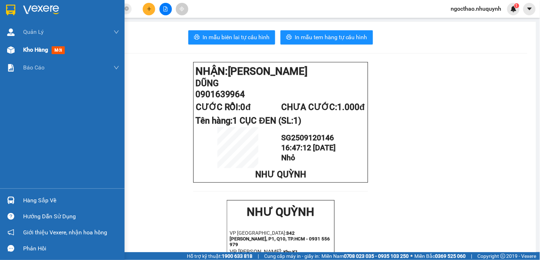
click at [21, 51] on div "Kho hàng mới" at bounding box center [62, 50] width 125 height 18
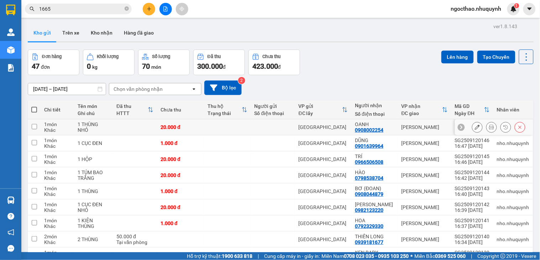
click at [488, 126] on button at bounding box center [491, 127] width 10 height 12
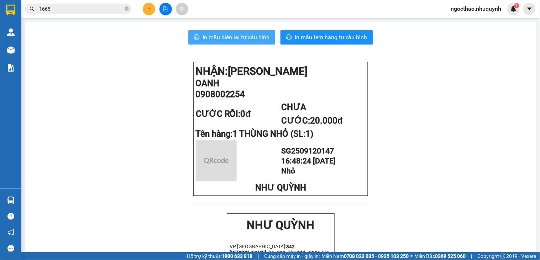
click at [255, 44] on button "In mẫu biên lai tự cấu hình" at bounding box center [231, 37] width 87 height 14
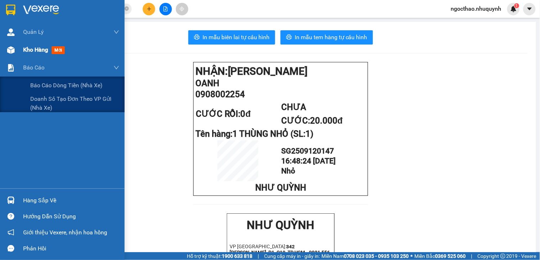
click at [36, 54] on div "Kho hàng mới" at bounding box center [45, 49] width 44 height 9
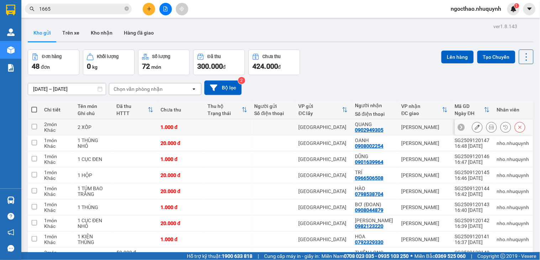
click at [489, 125] on icon at bounding box center [491, 127] width 5 height 5
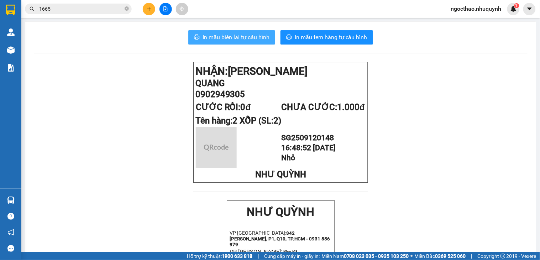
drag, startPoint x: 225, startPoint y: 31, endPoint x: 533, endPoint y: 131, distance: 323.5
click at [227, 33] on button "In mẫu biên lai tự cấu hình" at bounding box center [231, 37] width 87 height 14
click at [239, 39] on span "In mẫu biên lai tự cấu hình" at bounding box center [235, 37] width 67 height 9
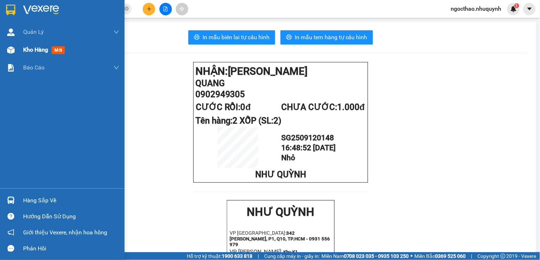
click at [23, 48] on span "Kho hàng" at bounding box center [35, 49] width 25 height 7
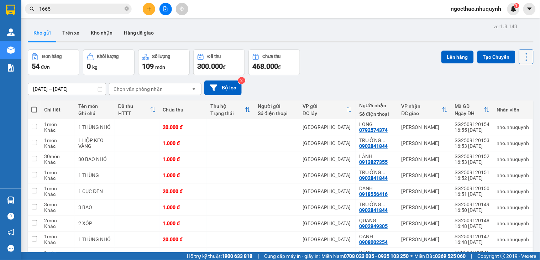
click at [521, 55] on icon at bounding box center [526, 57] width 10 height 10
drag, startPoint x: 500, startPoint y: 100, endPoint x: 495, endPoint y: 99, distance: 5.4
click at [500, 100] on span "Làm mới" at bounding box center [509, 101] width 20 height 7
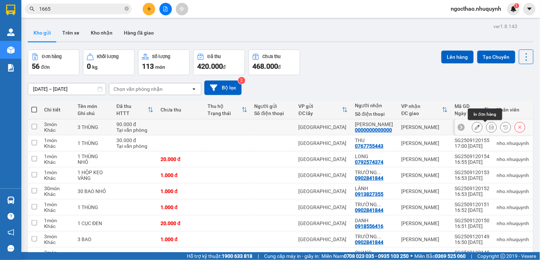
click at [489, 125] on icon at bounding box center [491, 127] width 5 height 5
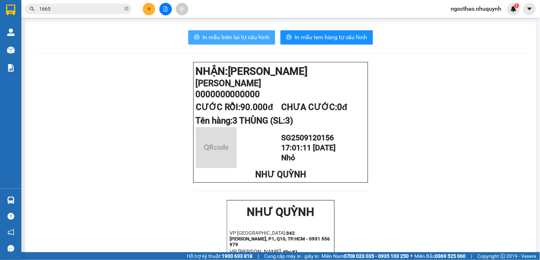
click at [202, 37] on span "In mẫu biên lai tự cấu hình" at bounding box center [235, 37] width 67 height 9
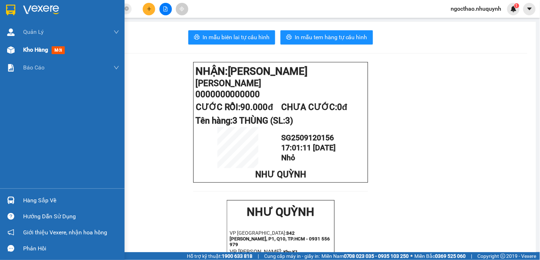
click at [32, 47] on span "Kho hàng" at bounding box center [35, 49] width 25 height 7
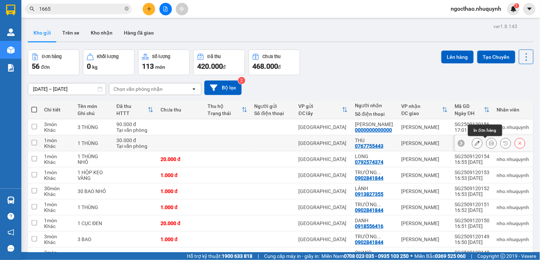
click at [486, 144] on button at bounding box center [491, 143] width 10 height 12
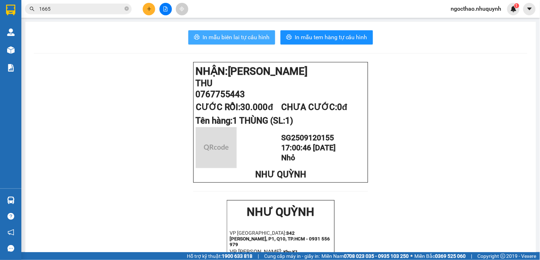
click at [251, 36] on span "In mẫu biên lai tự cấu hình" at bounding box center [235, 37] width 67 height 9
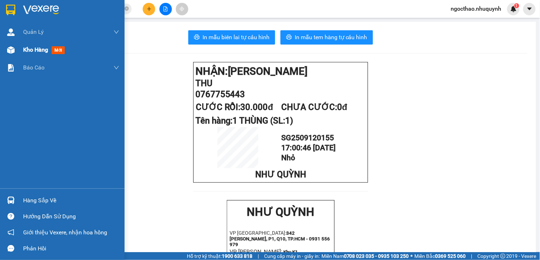
click at [37, 48] on span "Kho hàng" at bounding box center [35, 49] width 25 height 7
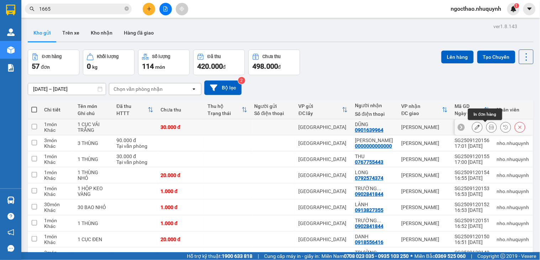
click at [486, 130] on button at bounding box center [491, 127] width 10 height 12
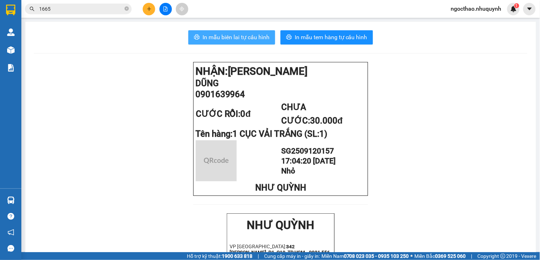
click at [237, 41] on span "In mẫu biên lai tự cấu hình" at bounding box center [235, 37] width 67 height 9
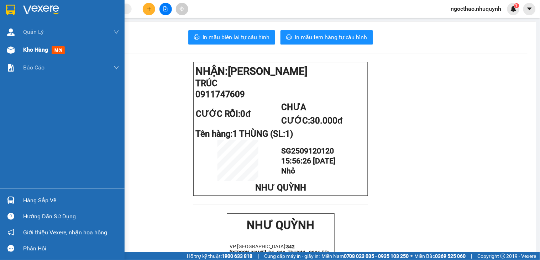
click at [34, 50] on span "Kho hàng" at bounding box center [35, 49] width 25 height 7
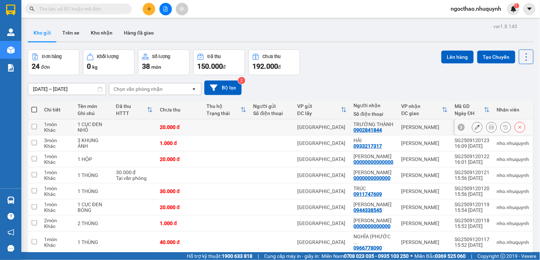
click at [486, 127] on button at bounding box center [491, 127] width 10 height 12
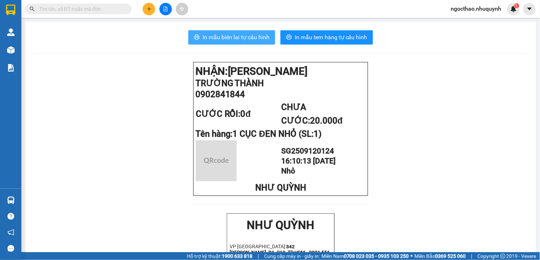
drag, startPoint x: 219, startPoint y: 33, endPoint x: 303, endPoint y: 57, distance: 87.4
click at [219, 33] on span "In mẫu biên lai tự cấu hình" at bounding box center [235, 37] width 67 height 9
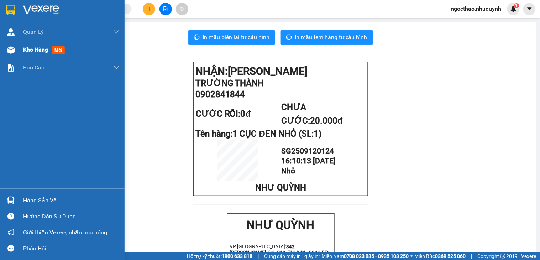
click at [22, 50] on div "Kho hàng mới" at bounding box center [62, 50] width 125 height 18
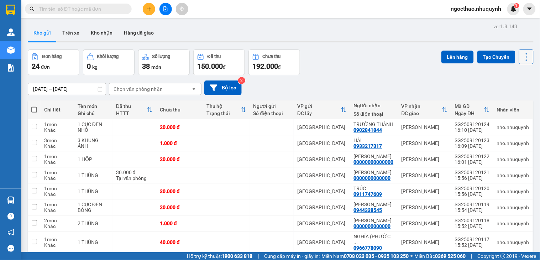
click at [521, 58] on icon at bounding box center [526, 57] width 10 height 10
click at [510, 99] on span "Làm mới" at bounding box center [509, 101] width 20 height 7
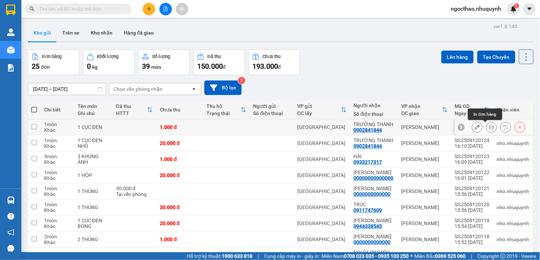
click at [489, 125] on icon at bounding box center [491, 127] width 5 height 5
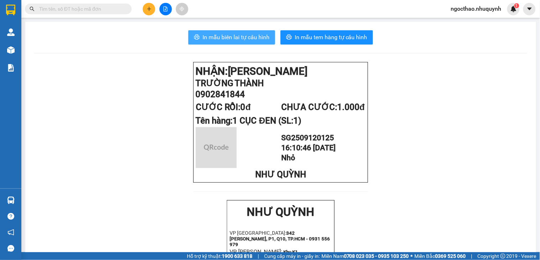
click at [239, 31] on button "In mẫu biên lai tự cấu hình" at bounding box center [231, 37] width 87 height 14
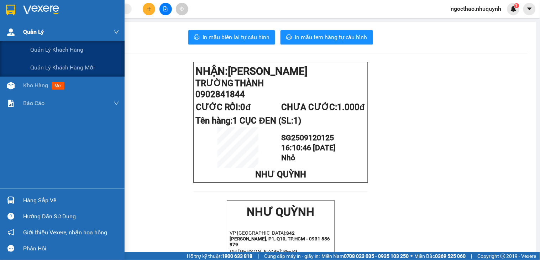
click at [60, 39] on div "Quản Lý" at bounding box center [71, 32] width 96 height 18
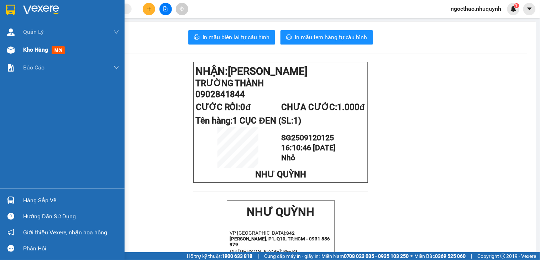
click at [44, 51] on span "Kho hàng" at bounding box center [35, 49] width 25 height 7
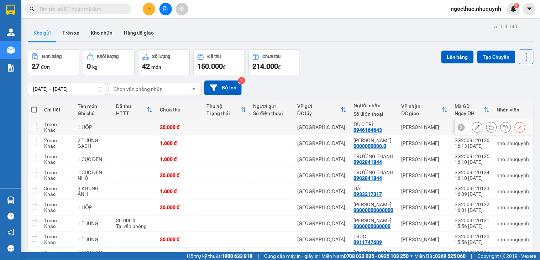
click at [489, 126] on icon at bounding box center [491, 127] width 5 height 5
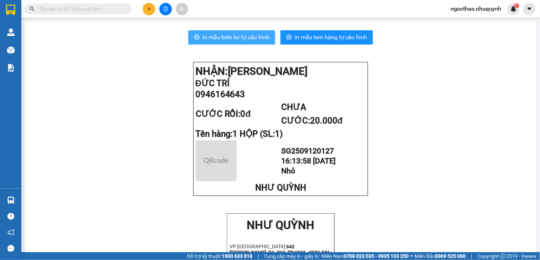
click at [248, 33] on span "In mẫu biên lai tự cấu hình" at bounding box center [235, 37] width 67 height 9
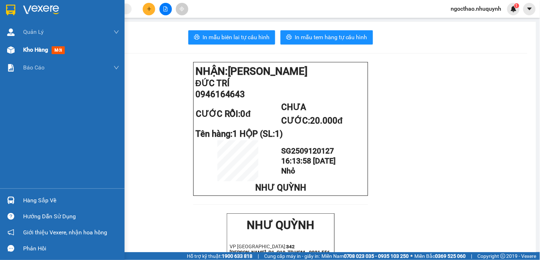
click at [24, 44] on div "Kho hàng mới" at bounding box center [71, 50] width 96 height 18
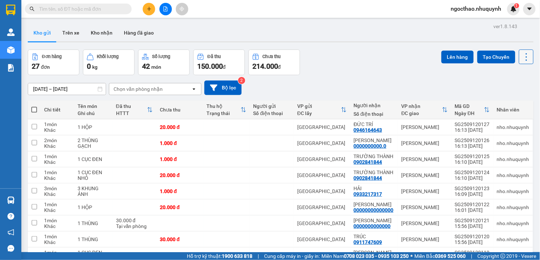
click at [524, 54] on icon at bounding box center [526, 57] width 10 height 10
click at [513, 104] on span "Làm mới" at bounding box center [509, 101] width 20 height 7
click at [489, 144] on icon at bounding box center [491, 143] width 5 height 5
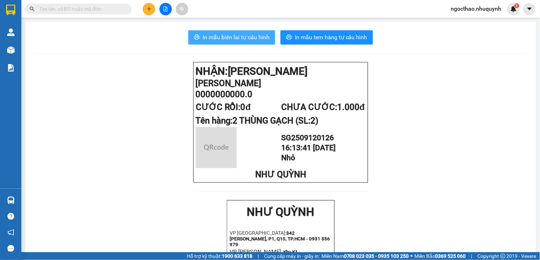
click at [194, 36] on icon "printer" at bounding box center [197, 37] width 6 height 6
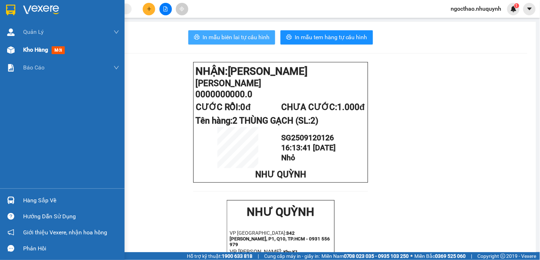
click at [29, 46] on span "Kho hàng" at bounding box center [35, 49] width 25 height 7
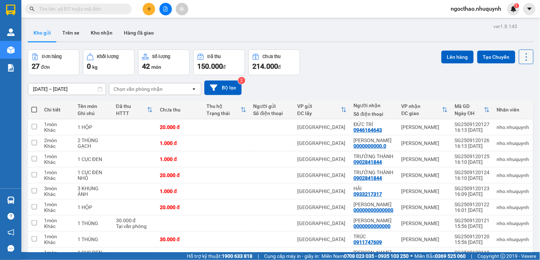
click at [521, 55] on icon at bounding box center [526, 57] width 10 height 10
click at [512, 103] on span "Làm mới" at bounding box center [509, 101] width 20 height 7
click at [519, 56] on button at bounding box center [526, 56] width 15 height 15
click at [507, 104] on span "Làm mới" at bounding box center [509, 101] width 20 height 7
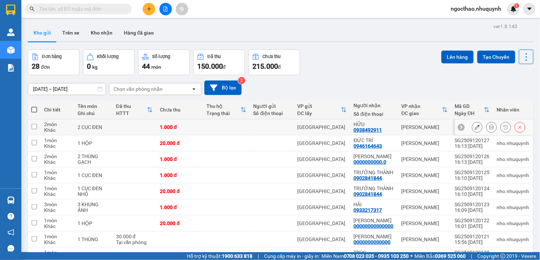
drag, startPoint x: 491, startPoint y: 128, endPoint x: 482, endPoint y: 126, distance: 9.2
click at [490, 128] on div at bounding box center [498, 127] width 53 height 11
click at [489, 126] on icon at bounding box center [491, 127] width 5 height 5
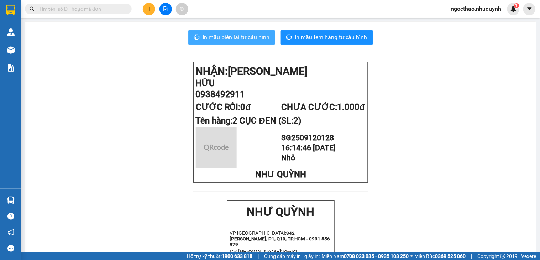
drag, startPoint x: 251, startPoint y: 36, endPoint x: 305, endPoint y: 58, distance: 59.0
click at [251, 36] on span "In mẫu biên lai tự cấu hình" at bounding box center [235, 37] width 67 height 9
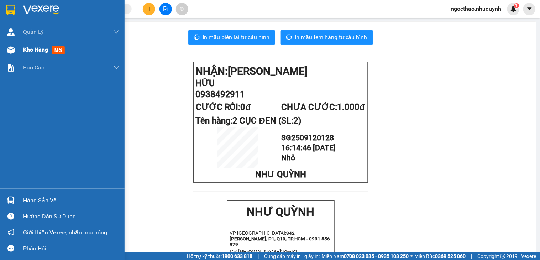
click at [24, 48] on span "Kho hàng" at bounding box center [35, 49] width 25 height 7
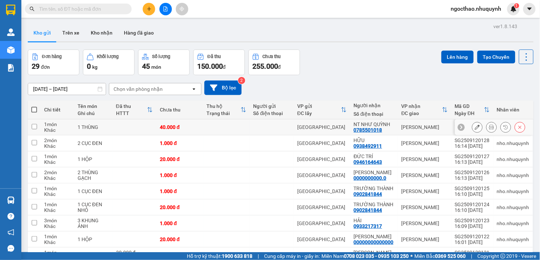
click at [486, 126] on button at bounding box center [491, 127] width 10 height 12
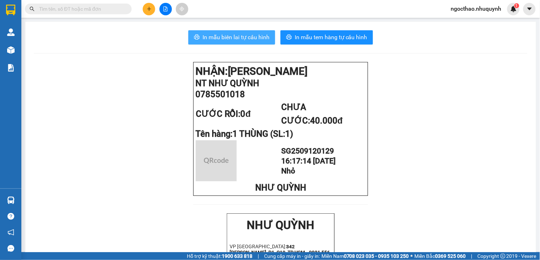
drag, startPoint x: 257, startPoint y: 43, endPoint x: 532, endPoint y: 127, distance: 287.4
click at [257, 43] on button "In mẫu biên lai tự cấu hình" at bounding box center [231, 37] width 87 height 14
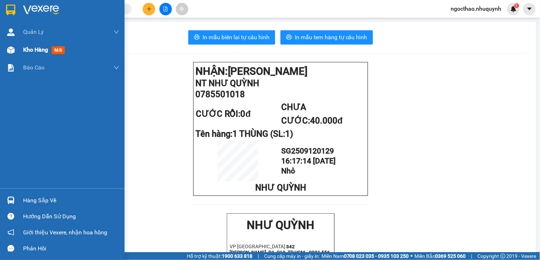
click at [27, 51] on span "Kho hàng" at bounding box center [35, 49] width 25 height 7
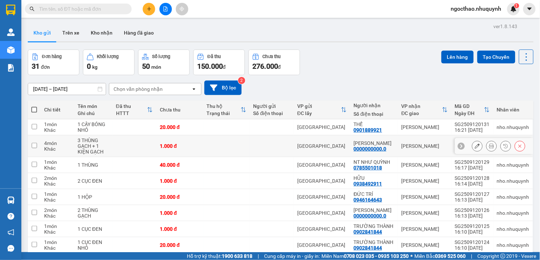
click at [489, 147] on icon at bounding box center [491, 145] width 5 height 5
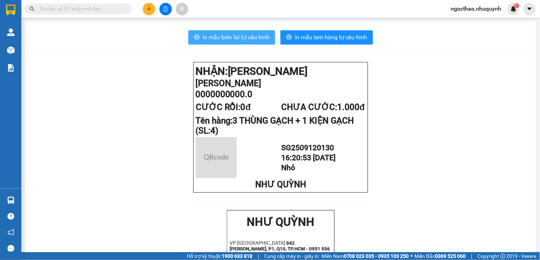
click at [246, 39] on span "In mẫu biên lai tự cấu hình" at bounding box center [235, 37] width 67 height 9
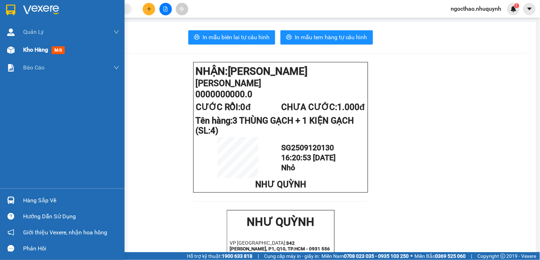
click at [43, 54] on div "Kho hàng mới" at bounding box center [45, 49] width 44 height 9
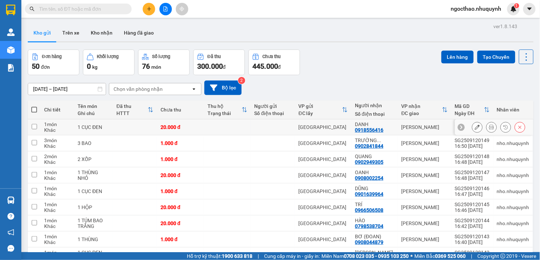
click at [486, 127] on button at bounding box center [491, 127] width 10 height 12
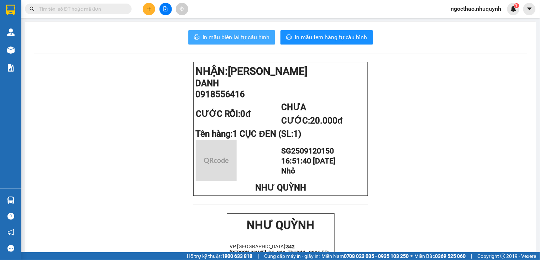
click at [248, 41] on span "In mẫu biên lai tự cấu hình" at bounding box center [235, 37] width 67 height 9
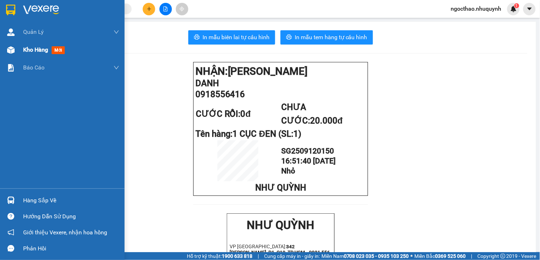
click at [22, 47] on div "Kho hàng mới" at bounding box center [62, 50] width 125 height 18
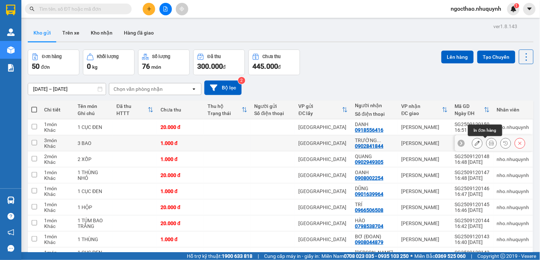
click at [486, 143] on button at bounding box center [491, 143] width 10 height 12
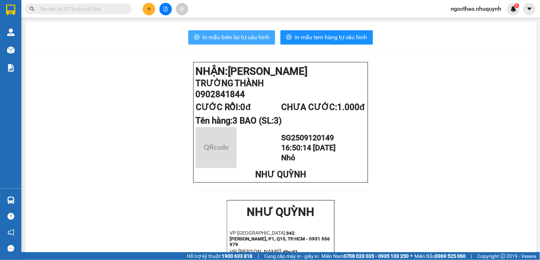
drag, startPoint x: 242, startPoint y: 38, endPoint x: 369, endPoint y: 107, distance: 144.7
click at [242, 39] on span "In mẫu biên lai tự cấu hình" at bounding box center [235, 37] width 67 height 9
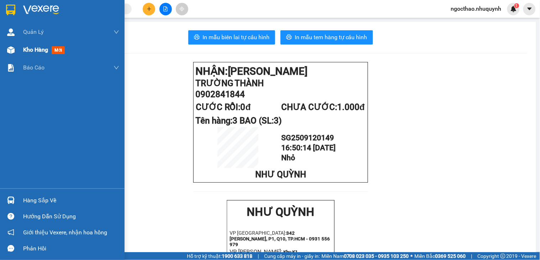
click at [26, 54] on div "Kho hàng mới" at bounding box center [45, 49] width 44 height 9
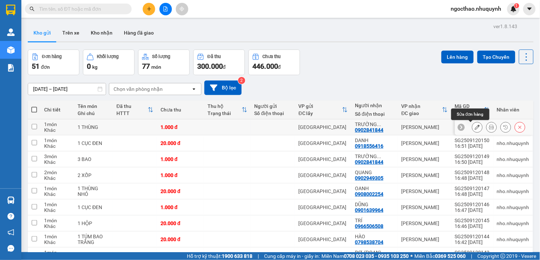
click at [486, 125] on button at bounding box center [491, 127] width 10 height 12
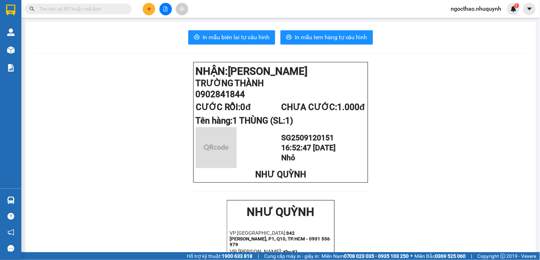
drag, startPoint x: 237, startPoint y: 42, endPoint x: 326, endPoint y: 75, distance: 95.6
click at [240, 43] on button "In mẫu biên lai tự cấu hình" at bounding box center [231, 37] width 87 height 14
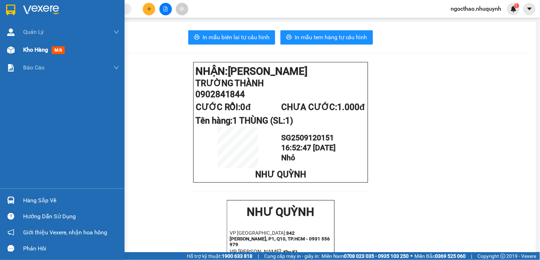
click at [19, 51] on div "Kho hàng mới" at bounding box center [62, 50] width 125 height 18
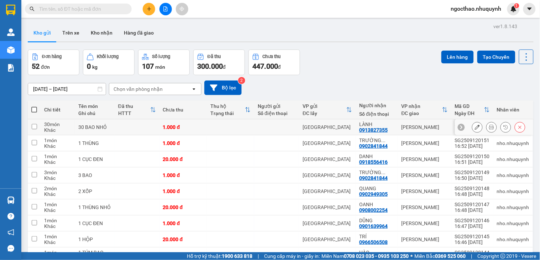
click at [489, 127] on icon at bounding box center [491, 127] width 5 height 5
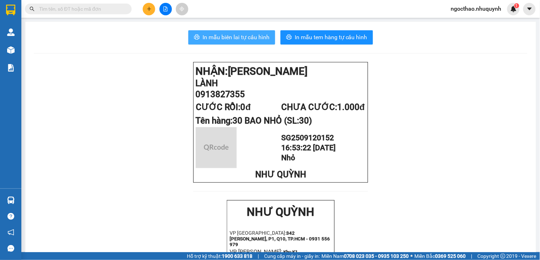
click at [229, 34] on span "In mẫu biên lai tự cấu hình" at bounding box center [235, 37] width 67 height 9
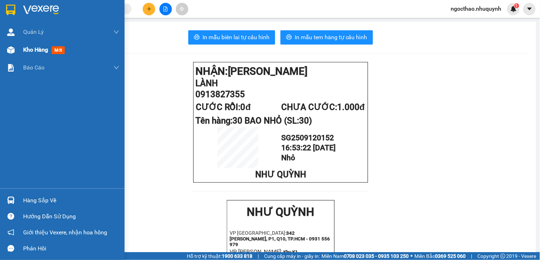
click at [33, 48] on span "Kho hàng" at bounding box center [35, 49] width 25 height 7
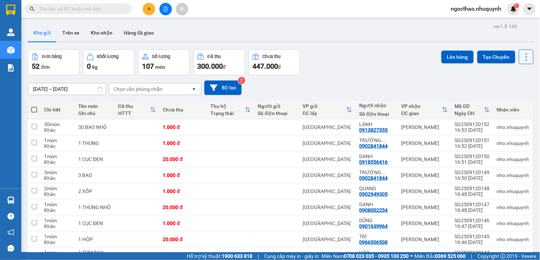
click at [521, 55] on icon at bounding box center [526, 57] width 10 height 10
click at [510, 102] on span "Làm mới" at bounding box center [509, 101] width 20 height 7
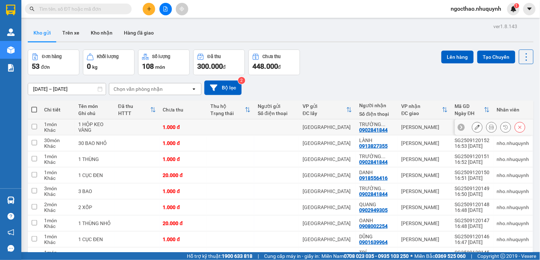
click at [486, 130] on button at bounding box center [491, 127] width 10 height 12
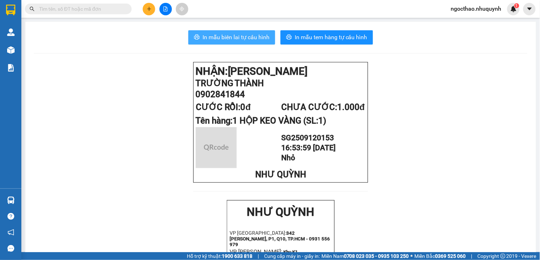
drag, startPoint x: 239, startPoint y: 46, endPoint x: 254, endPoint y: 39, distance: 16.6
drag, startPoint x: 254, startPoint y: 39, endPoint x: 278, endPoint y: 47, distance: 25.5
click at [257, 39] on span "In mẫu biên lai tự cấu hình" at bounding box center [235, 37] width 67 height 9
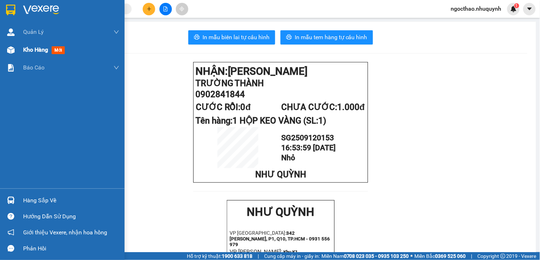
click at [21, 51] on div "Kho hàng mới" at bounding box center [62, 50] width 125 height 18
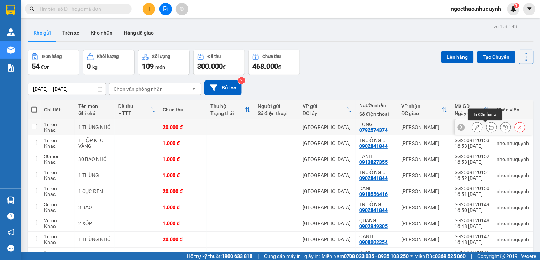
click at [489, 125] on icon at bounding box center [491, 127] width 5 height 5
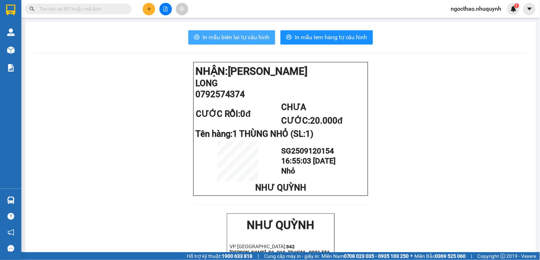
click at [229, 38] on span "In mẫu biên lai tự cấu hình" at bounding box center [235, 37] width 67 height 9
